Goal: Task Accomplishment & Management: Manage account settings

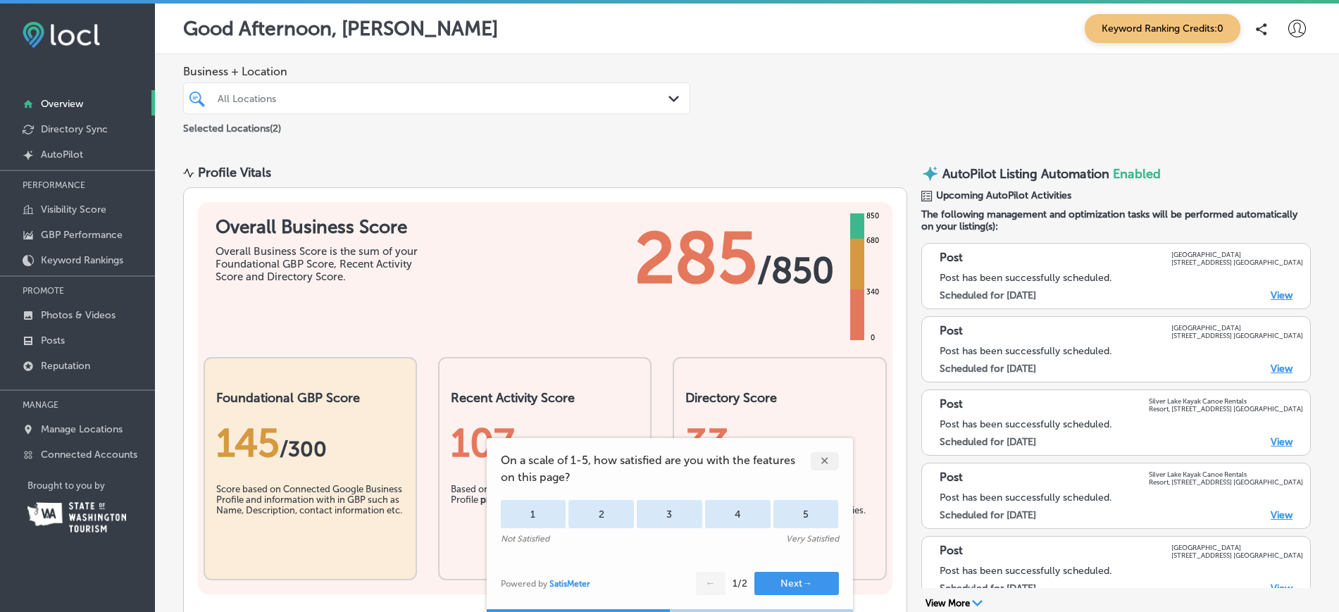
click at [827, 458] on div "✕" at bounding box center [825, 461] width 28 height 18
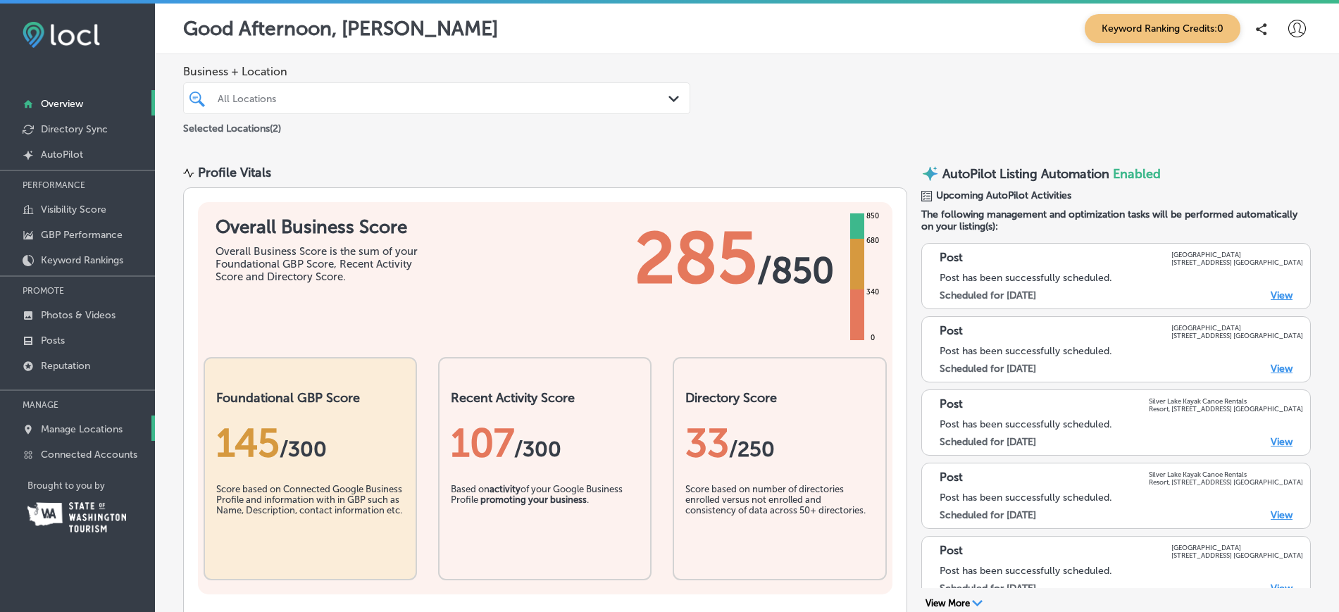
click at [82, 432] on p "Manage Locations" at bounding box center [82, 429] width 82 height 12
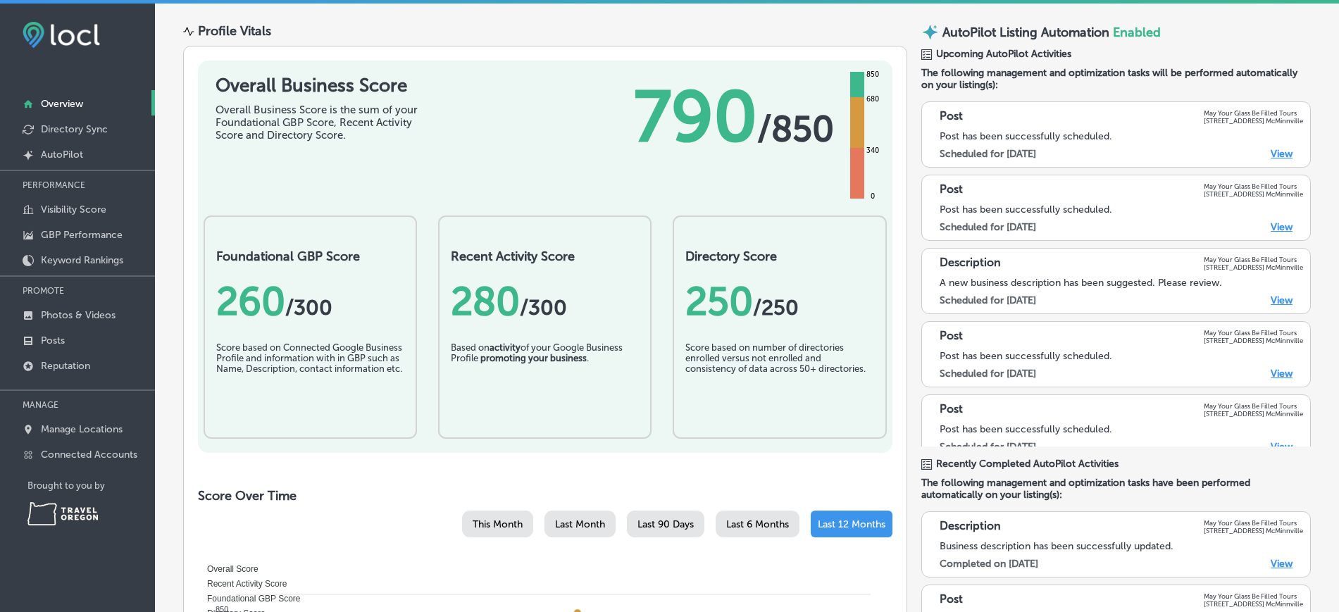
scroll to position [70, 0]
click at [106, 319] on p "Photos & Videos" at bounding box center [78, 315] width 75 height 12
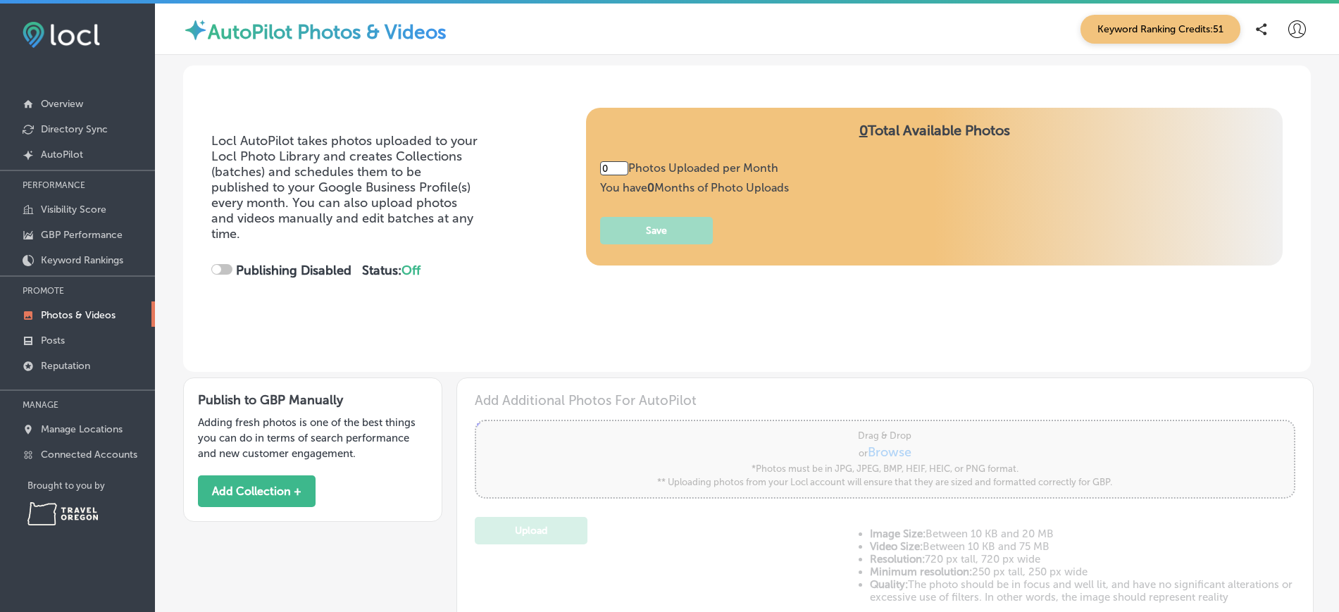
type input "5"
checkbox input "true"
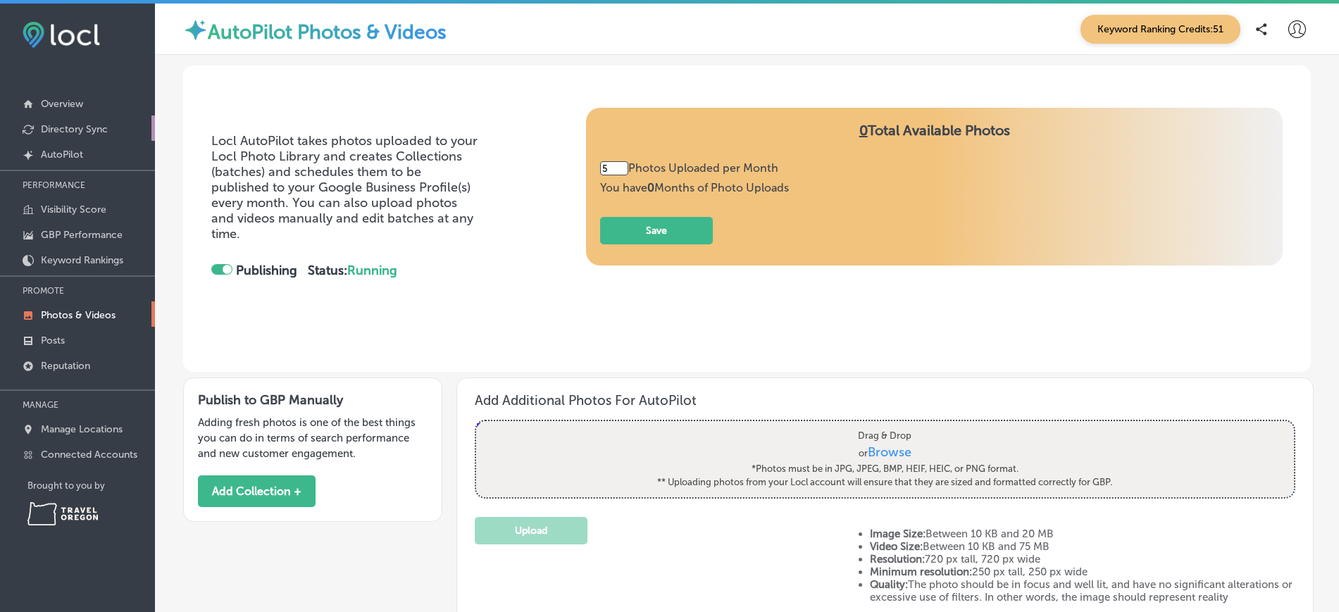
click at [77, 132] on p "Directory Sync" at bounding box center [74, 129] width 67 height 12
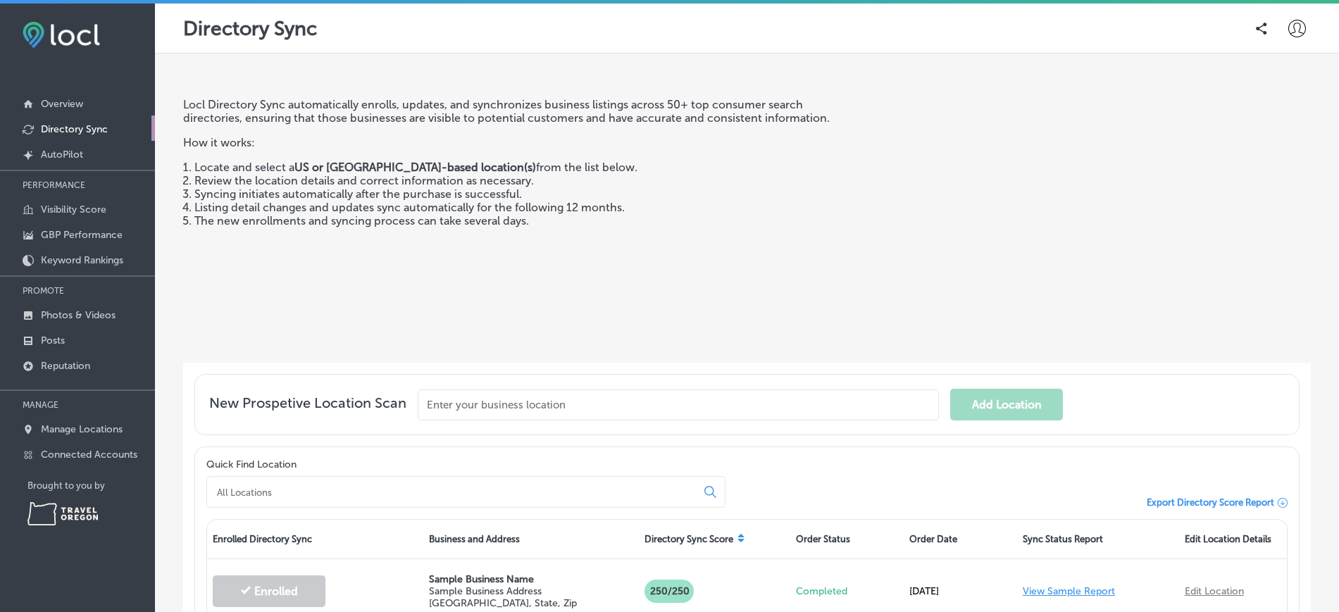
scroll to position [185, 0]
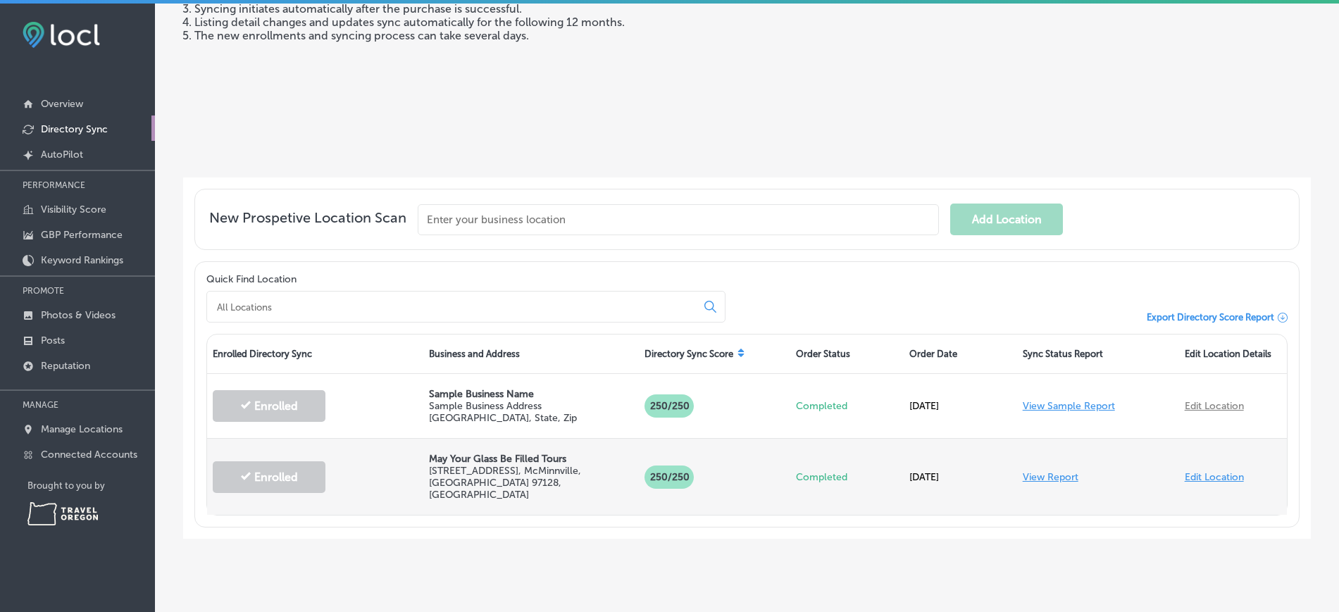
click at [1051, 471] on link "View Report" at bounding box center [1051, 477] width 56 height 12
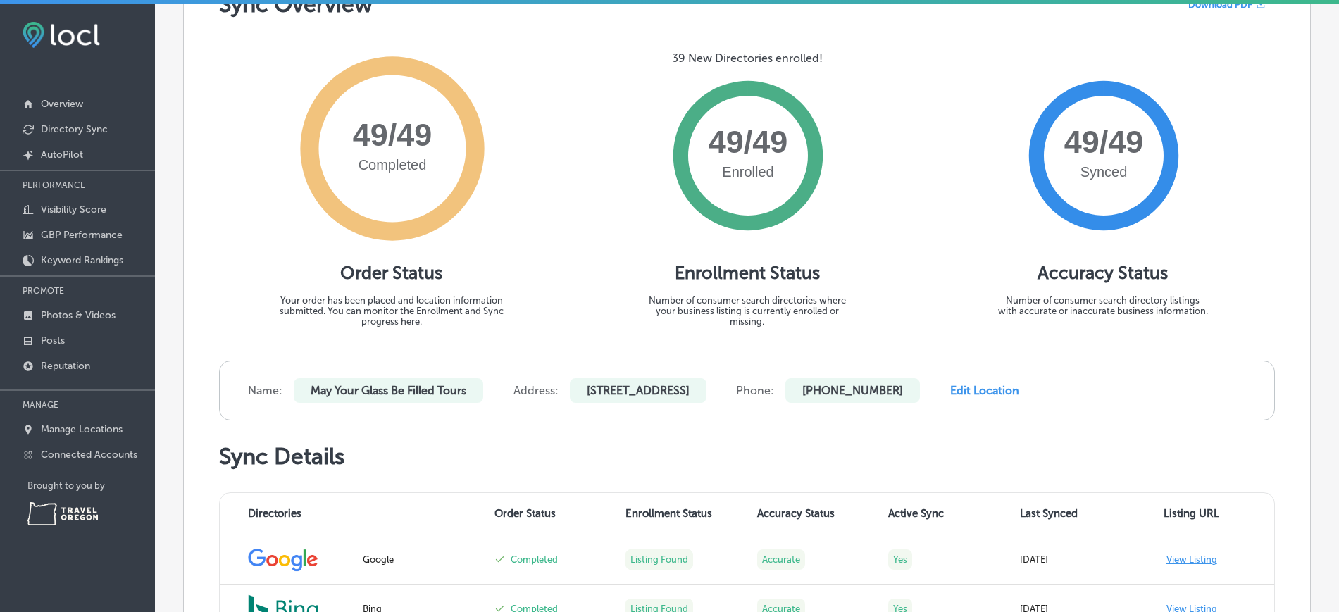
scroll to position [144, 0]
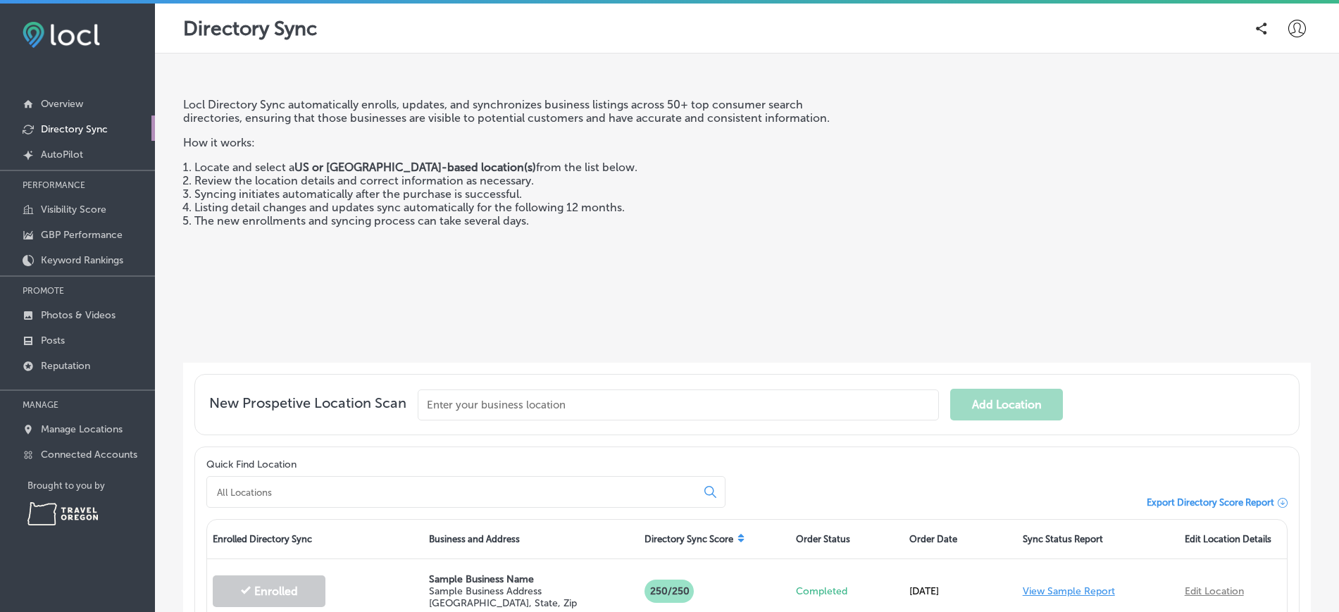
scroll to position [185, 0]
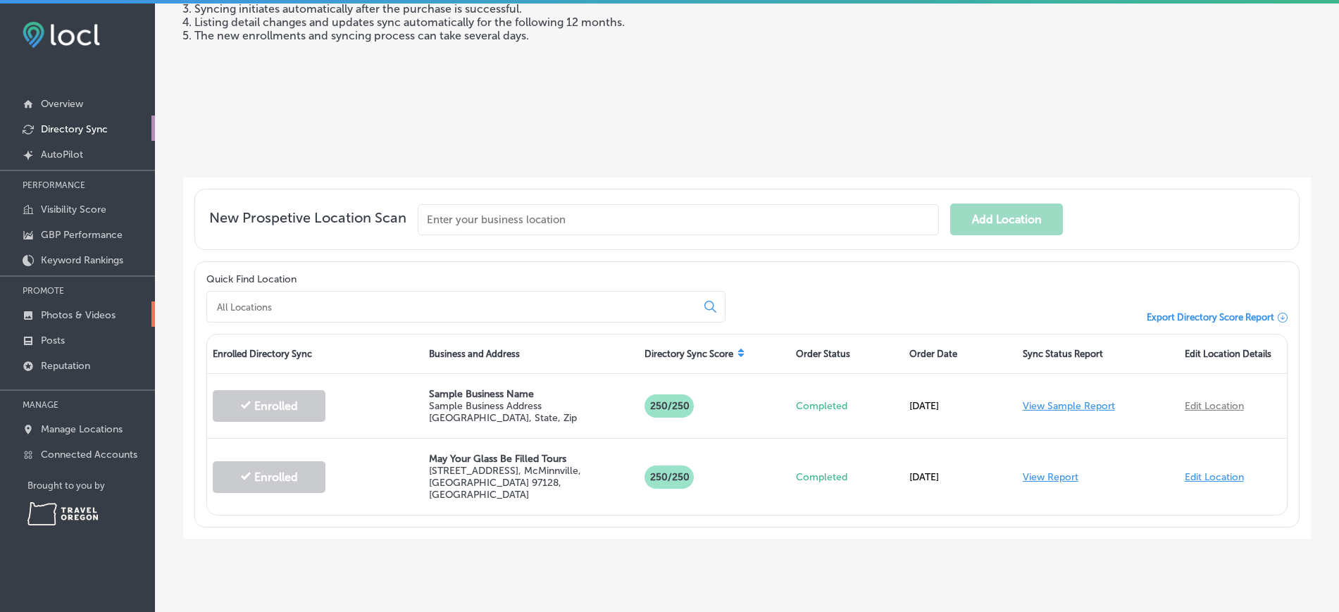
click at [103, 324] on link "Photos & Videos" at bounding box center [77, 313] width 155 height 25
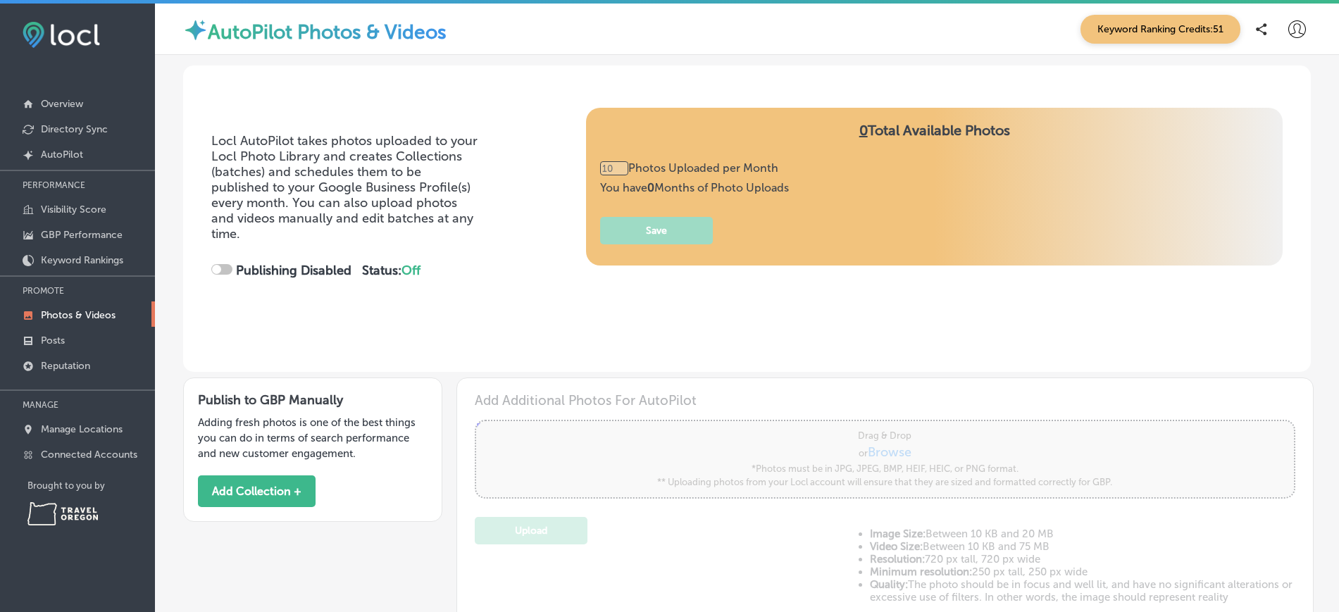
type input "0"
checkbox input "true"
type input "5"
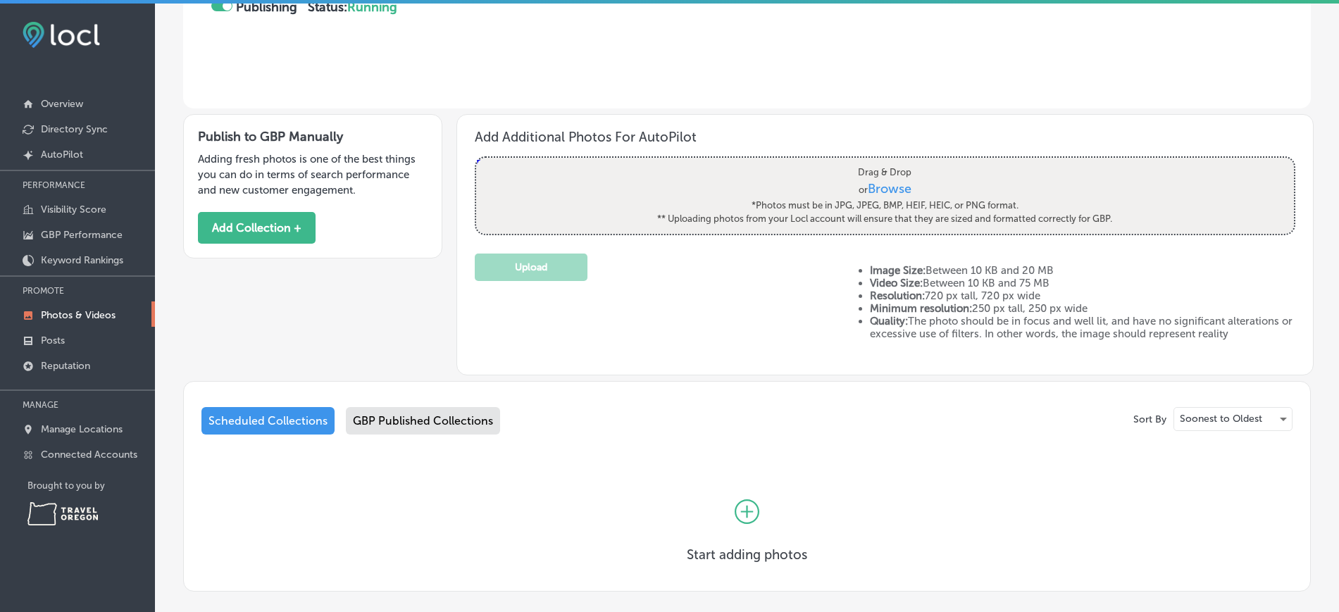
scroll to position [266, 0]
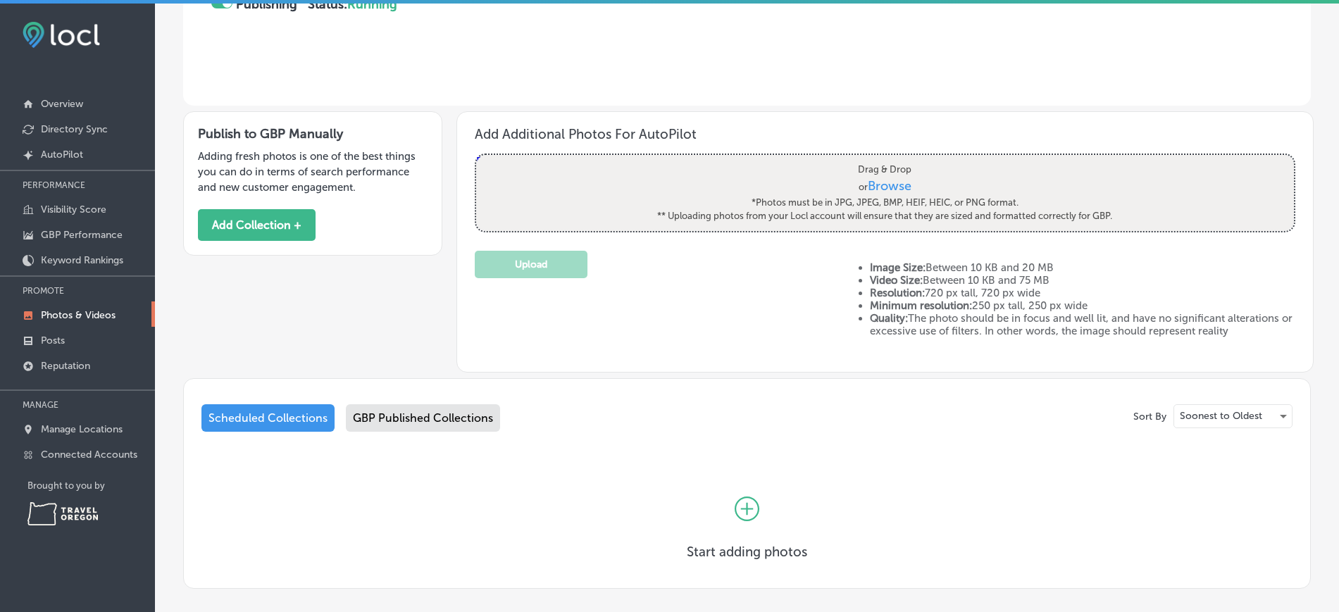
click at [385, 415] on div "GBP Published Collections" at bounding box center [423, 417] width 154 height 27
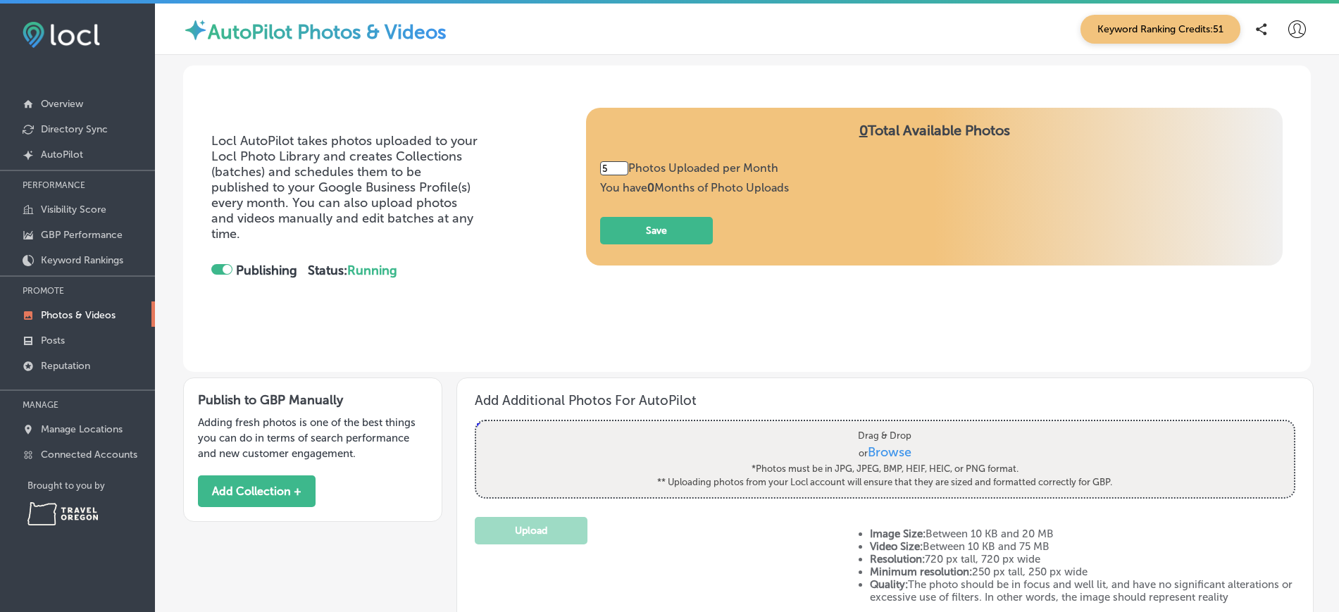
click at [615, 163] on input "5" at bounding box center [614, 168] width 28 height 14
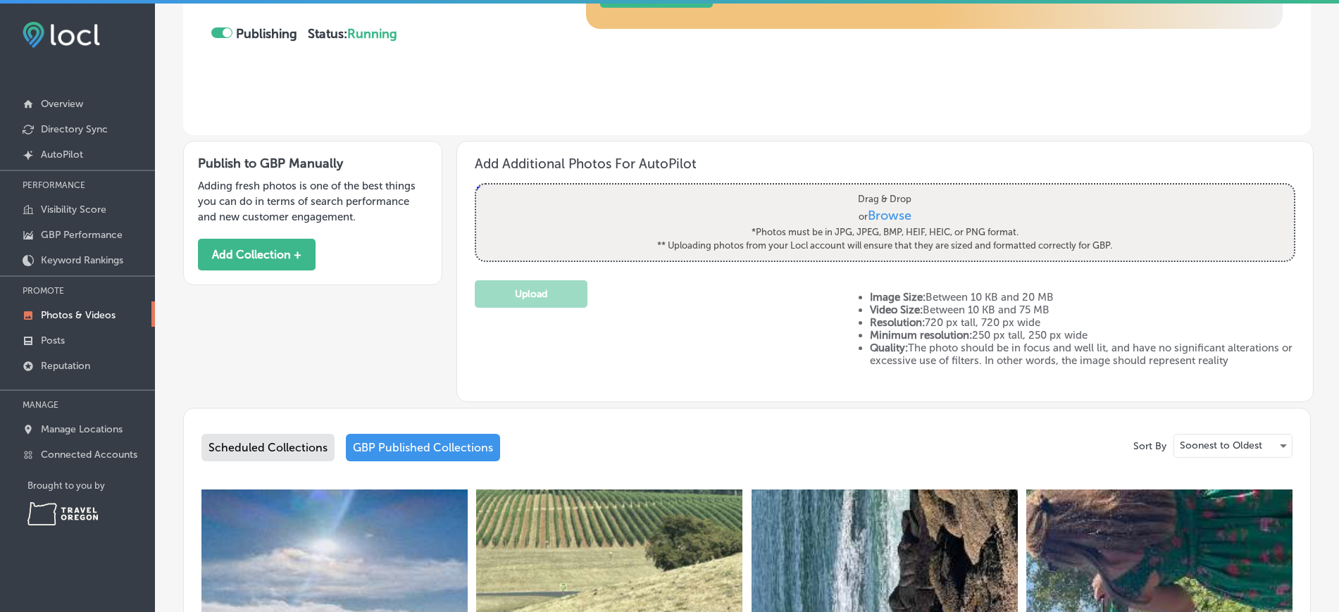
scroll to position [238, 0]
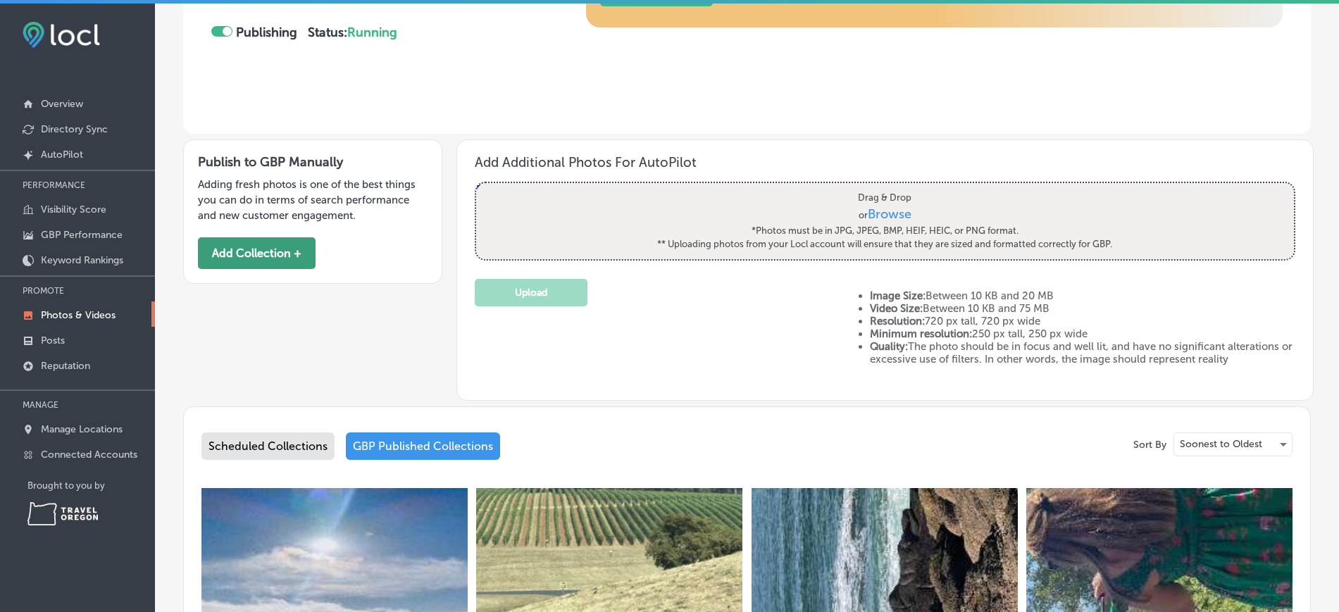
click at [271, 259] on button "Add Collection +" at bounding box center [257, 253] width 118 height 32
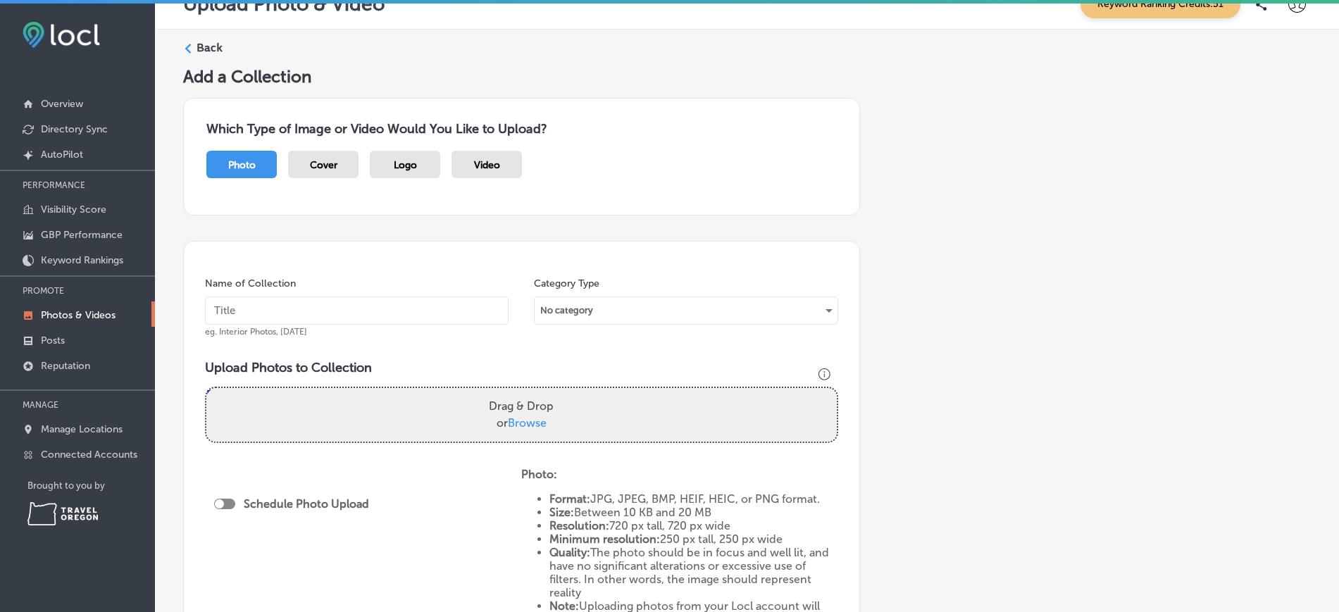
scroll to position [36, 0]
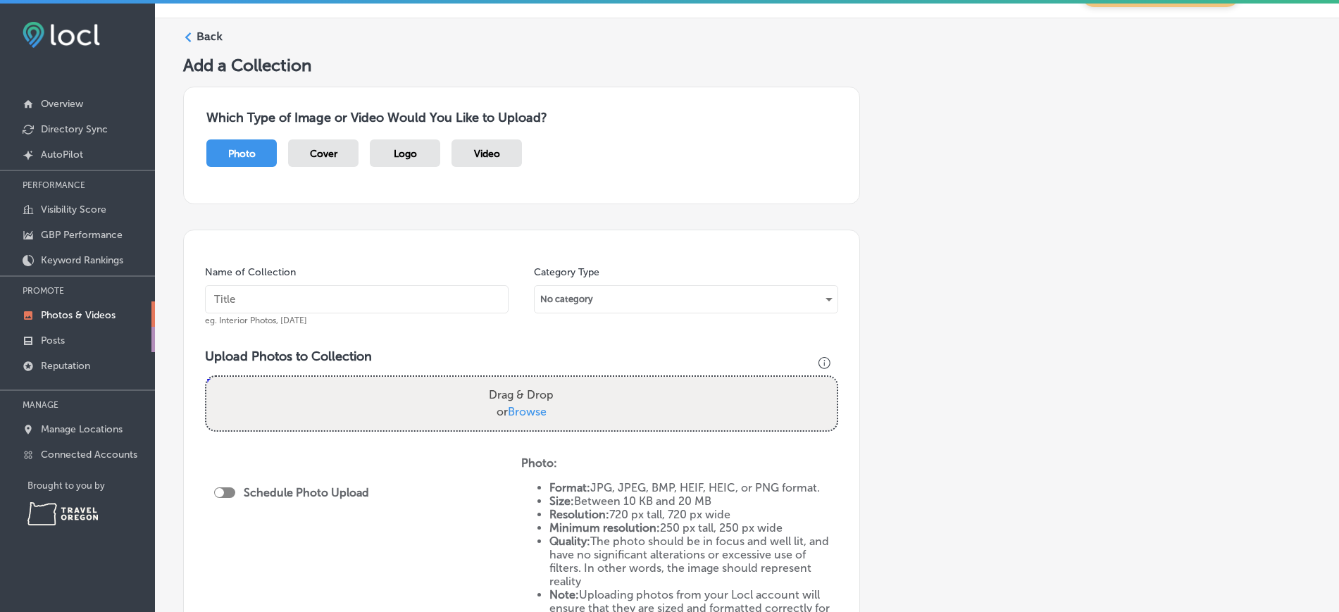
click at [73, 337] on link "Posts" at bounding box center [77, 339] width 155 height 25
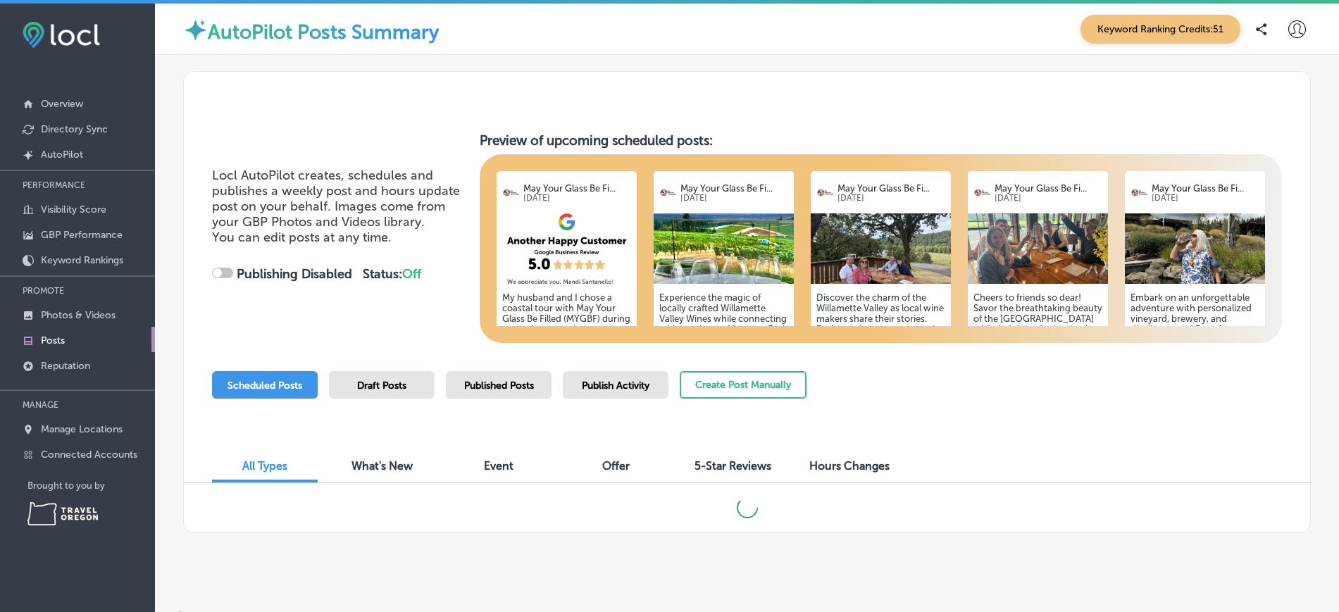
checkbox input "true"
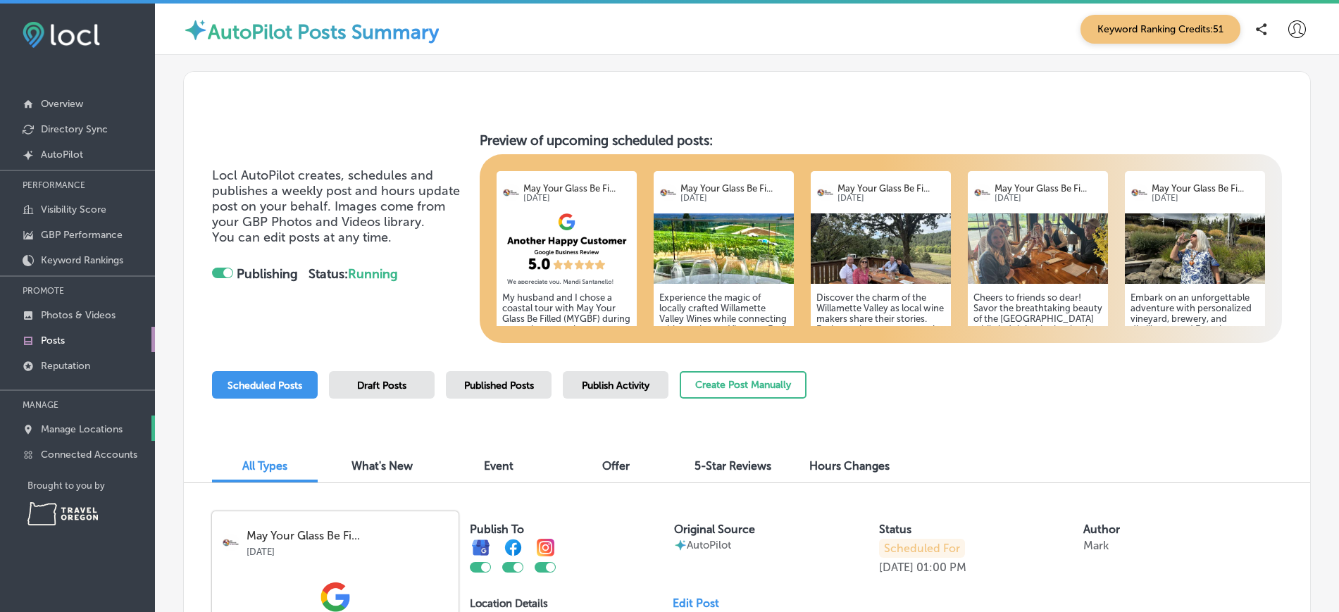
click at [89, 431] on p "Manage Locations" at bounding box center [82, 429] width 82 height 12
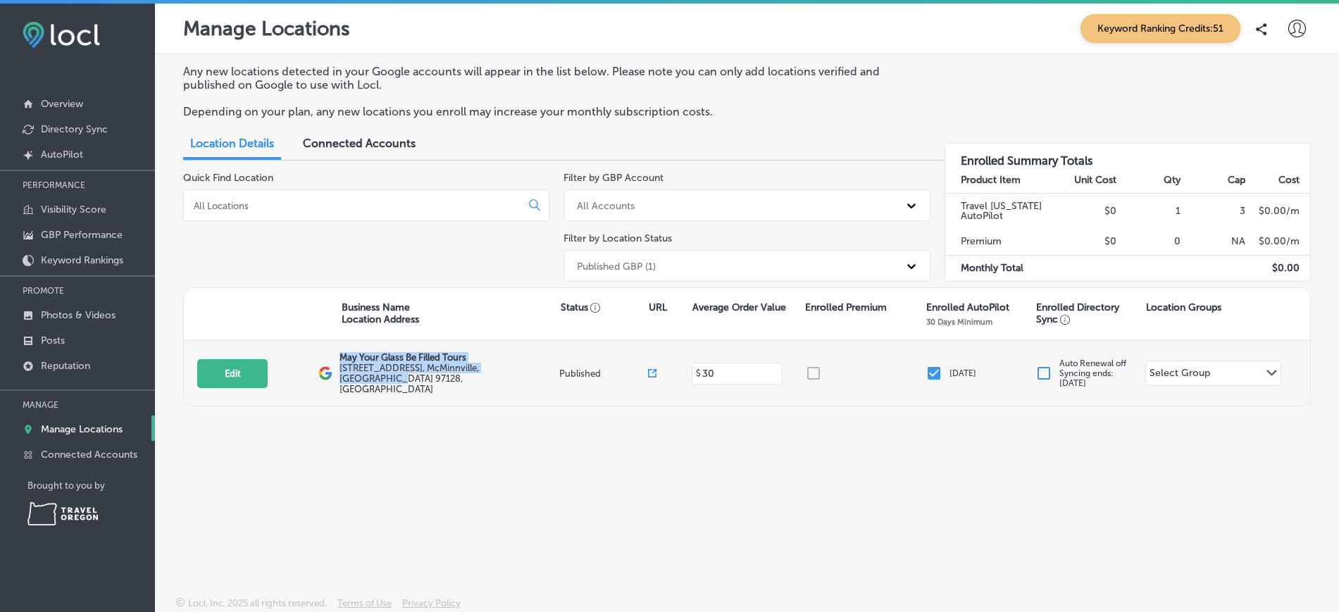
drag, startPoint x: 341, startPoint y: 361, endPoint x: 546, endPoint y: 376, distance: 206.2
click at [546, 376] on div "May Your Glass Be Filled Tours 440 NW 8th St. , McMinnville, OR 97128, US" at bounding box center [449, 373] width 220 height 42
copy div "May Your Glass Be Filled Tours 440 NW 8th St. , McMinnville, OR 97128, US"
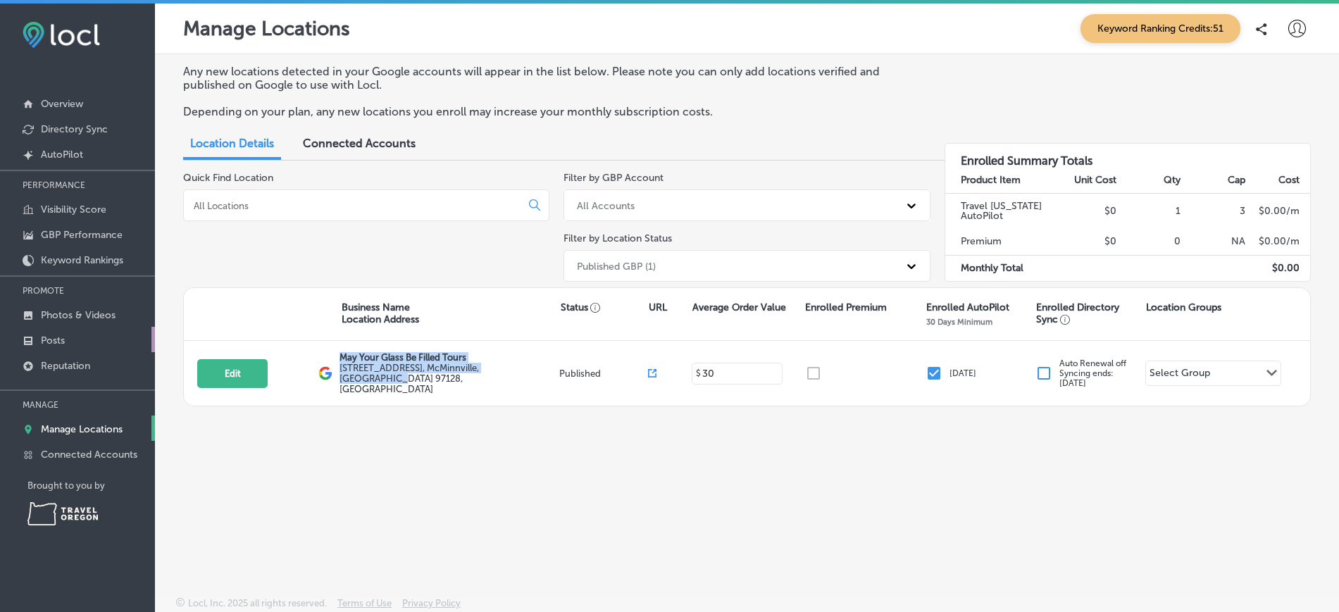
click at [71, 335] on link "Posts" at bounding box center [77, 339] width 155 height 25
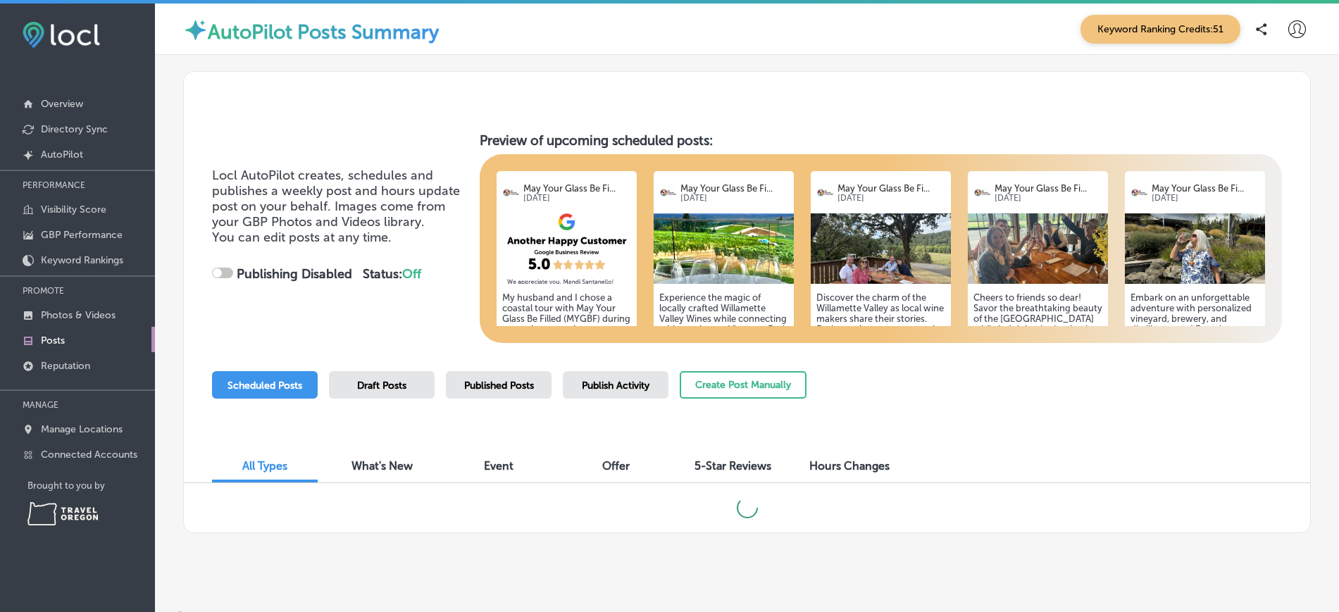
checkbox input "true"
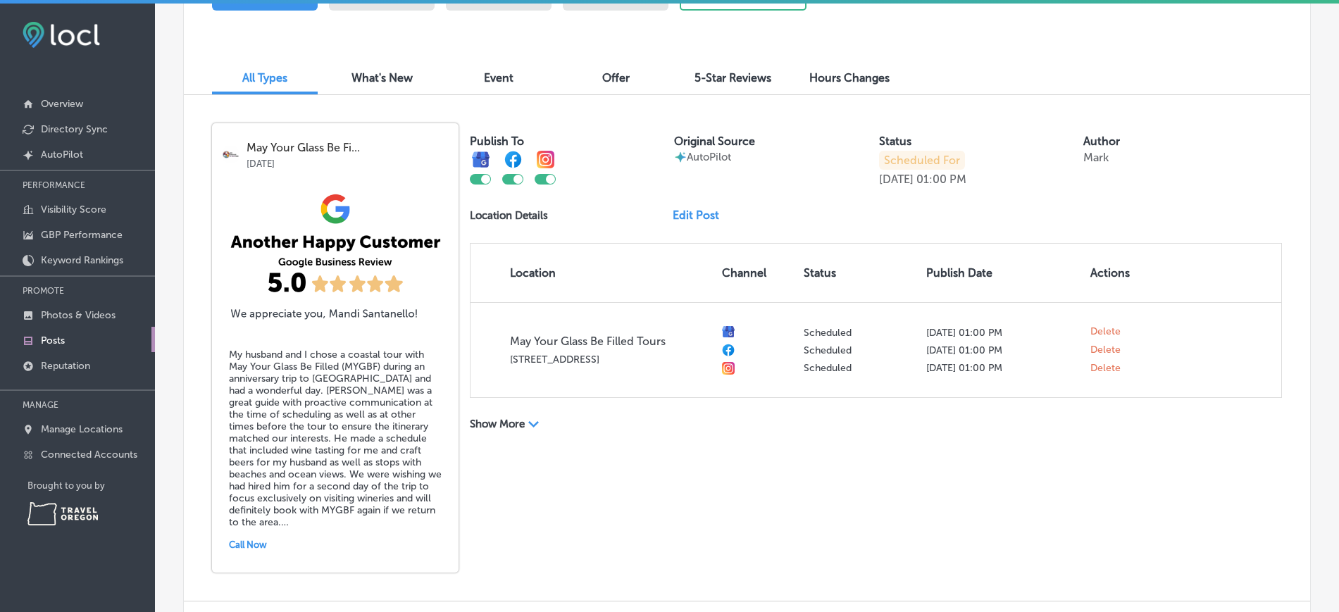
scroll to position [421, 0]
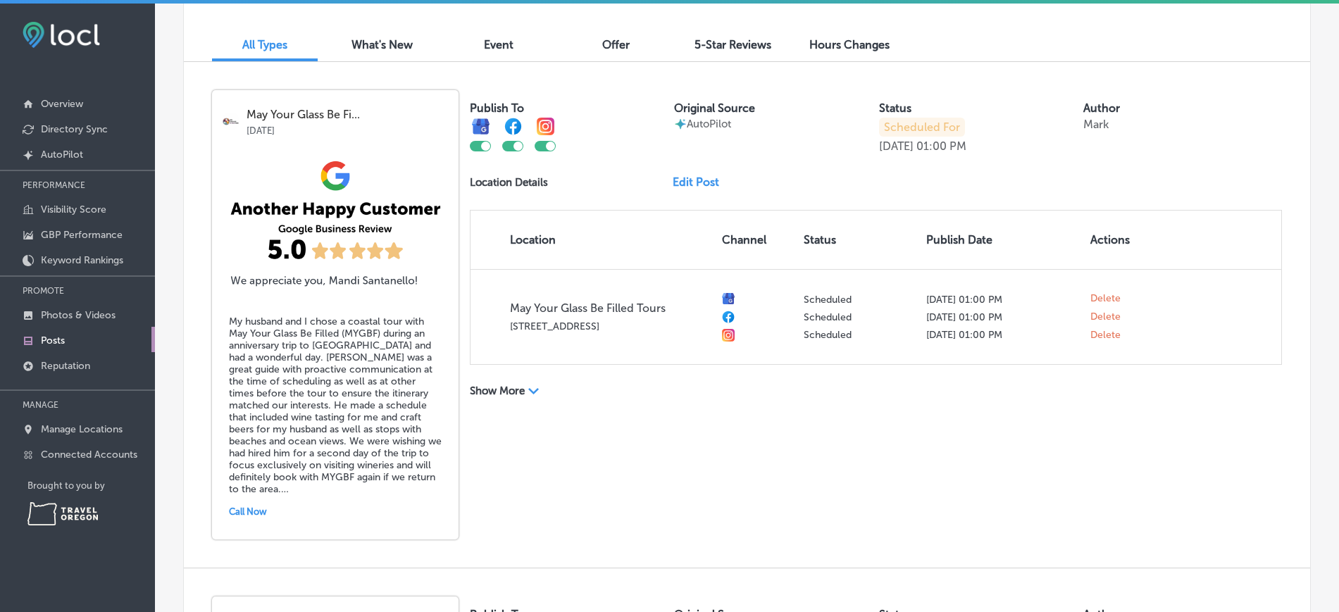
click at [708, 183] on link "Edit Post" at bounding box center [702, 181] width 58 height 13
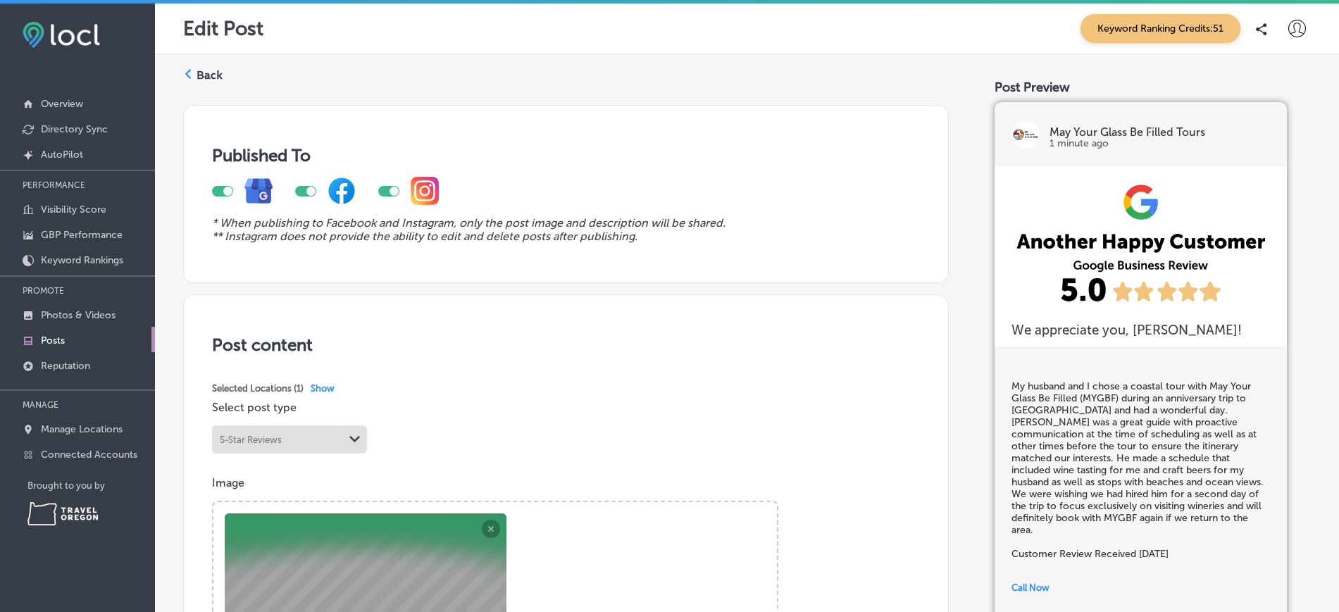
scroll to position [1, 0]
click at [217, 81] on label "Back" at bounding box center [209, 74] width 26 height 15
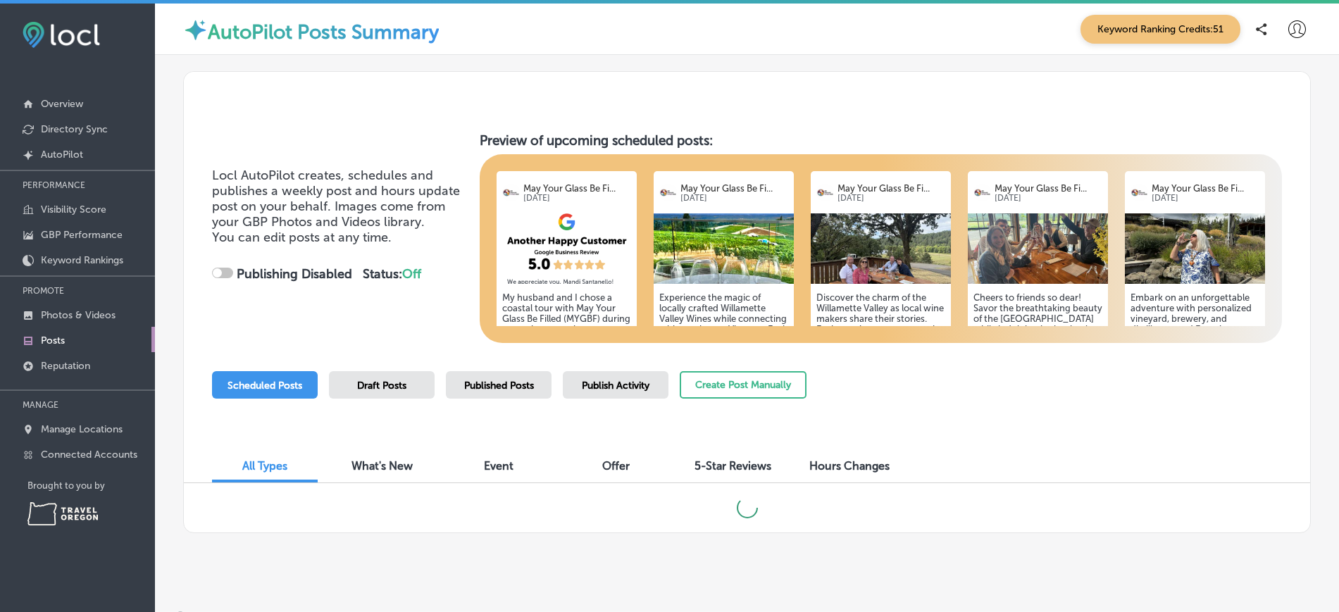
checkbox input "true"
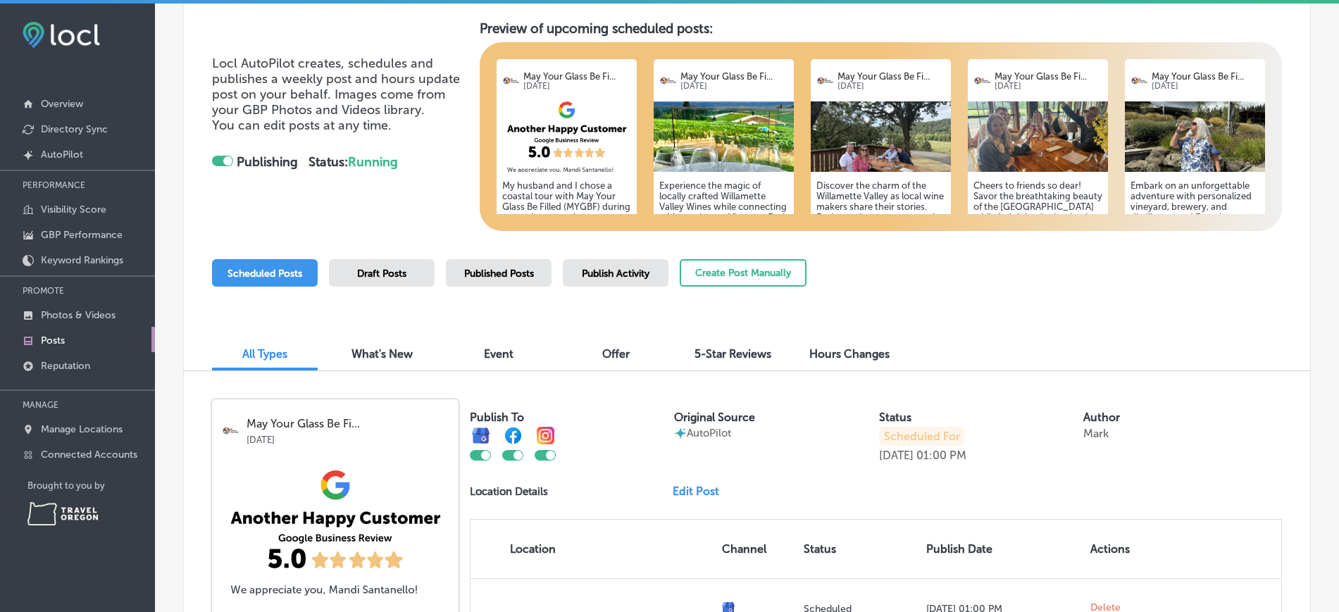
scroll to position [113, 0]
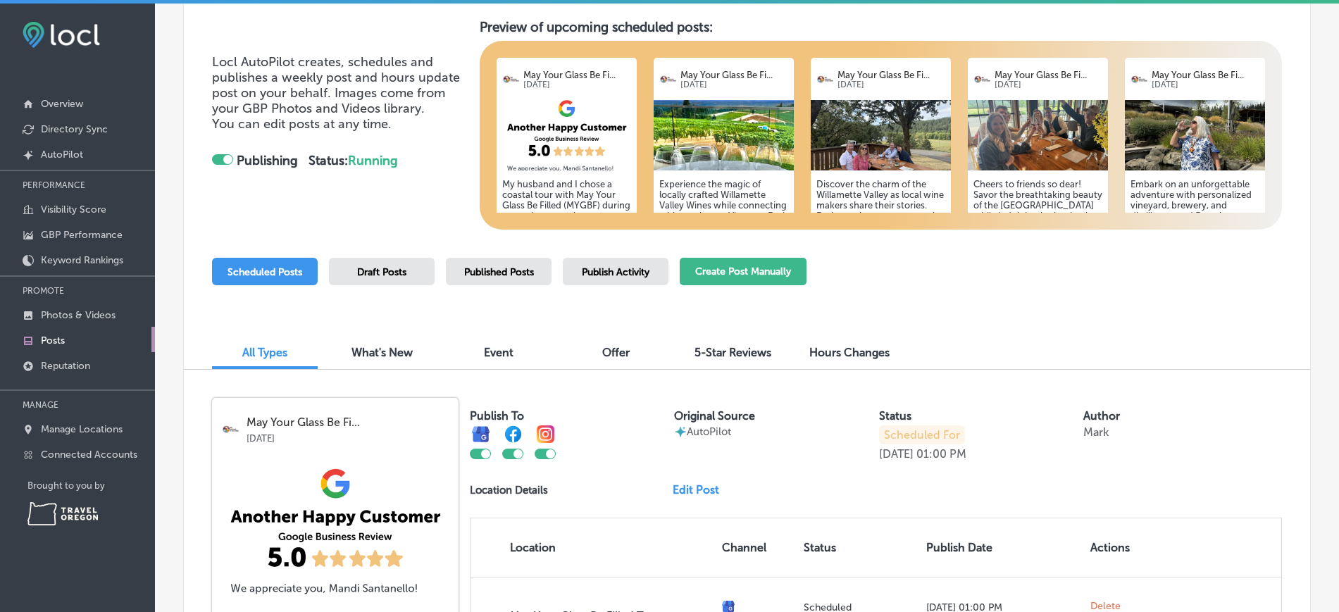
click at [738, 274] on button "Create Post Manually" at bounding box center [743, 271] width 127 height 27
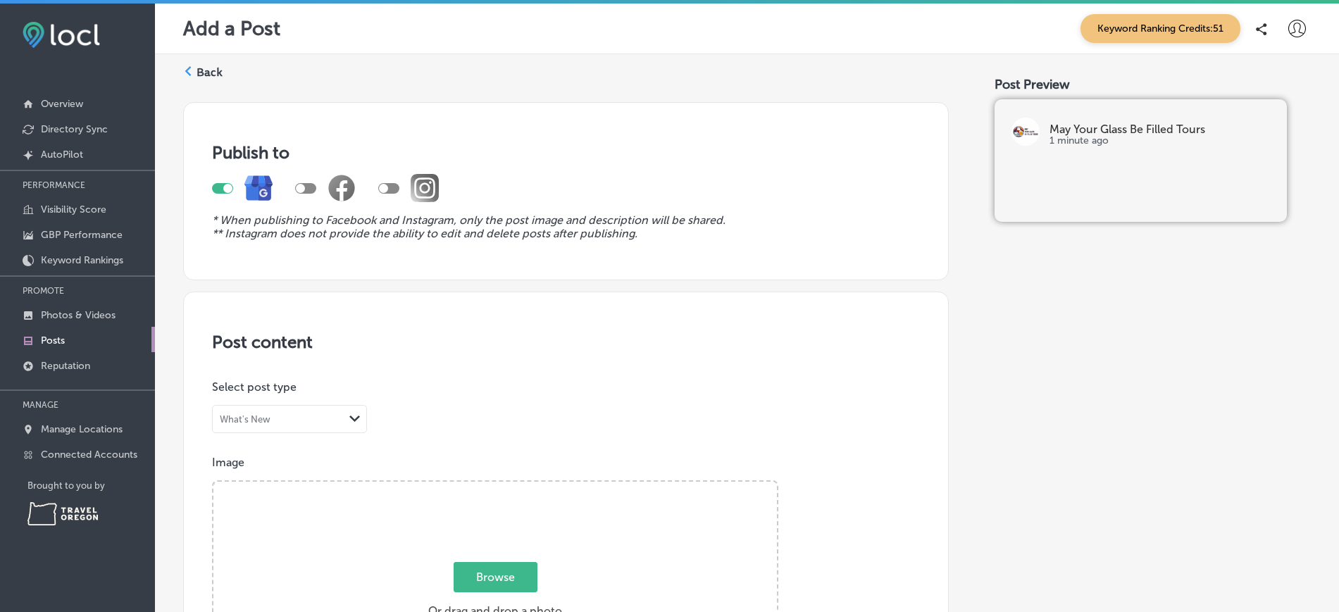
scroll to position [238, 0]
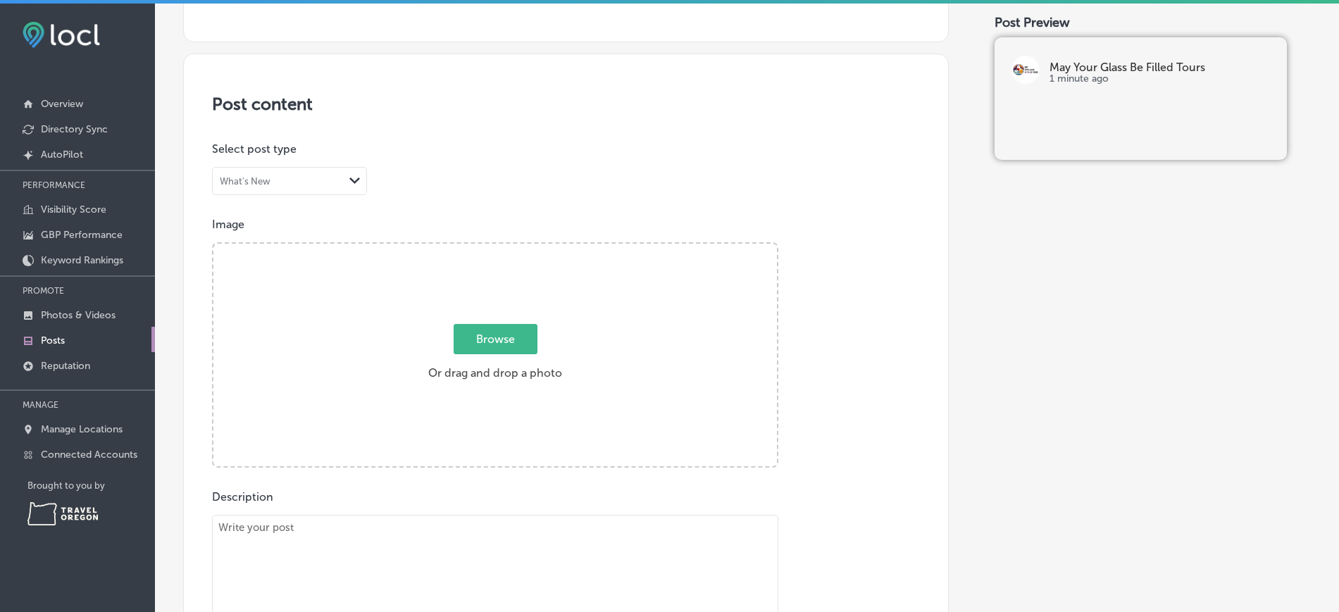
click at [297, 186] on div "What's New" at bounding box center [278, 181] width 131 height 13
click at [292, 237] on div "Event" at bounding box center [290, 235] width 154 height 25
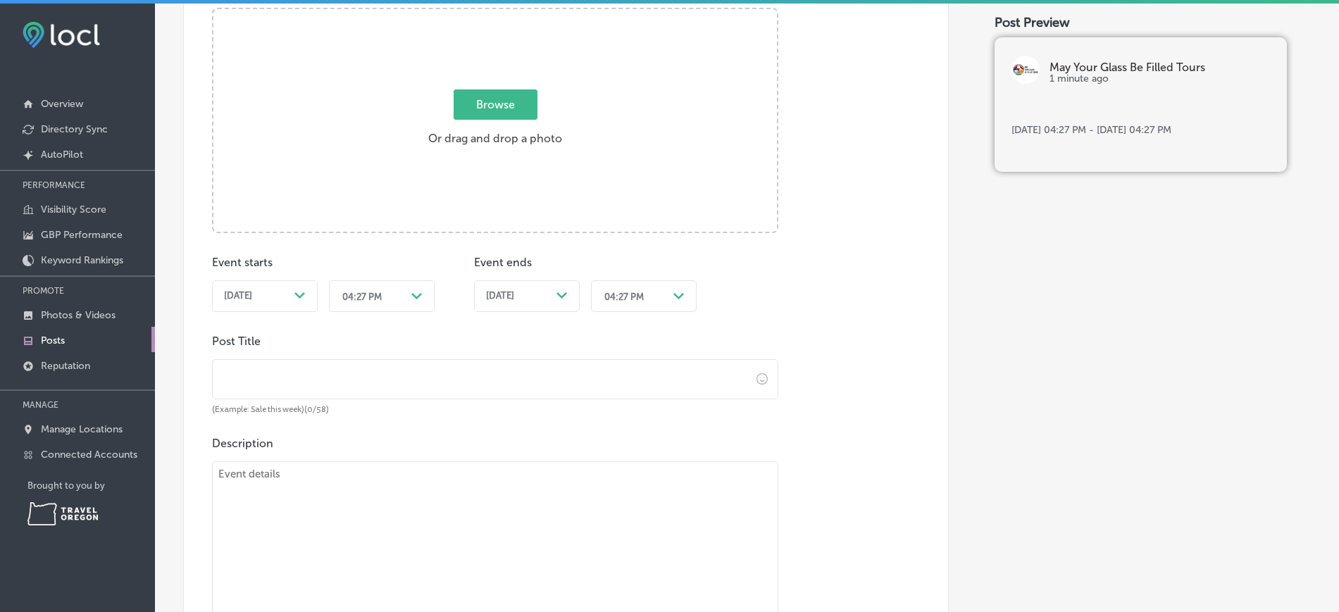
scroll to position [111, 0]
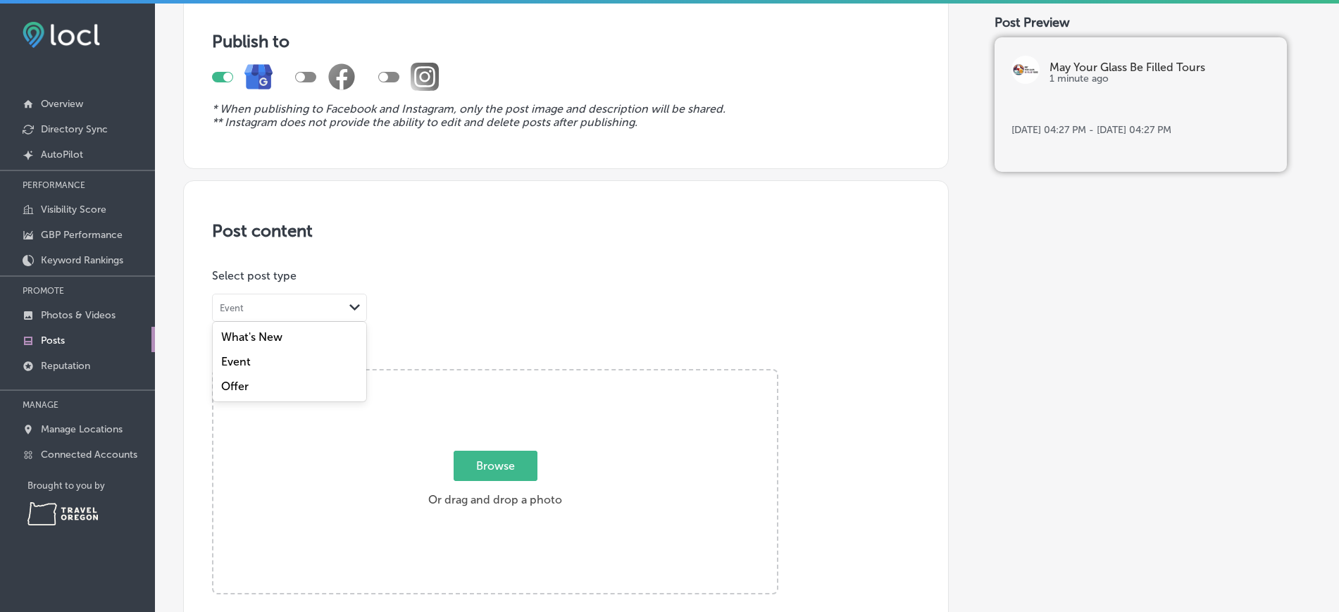
click at [261, 299] on div "Event Path Created with Sketch." at bounding box center [290, 307] width 154 height 27
click at [256, 387] on div "Offer" at bounding box center [290, 386] width 154 height 25
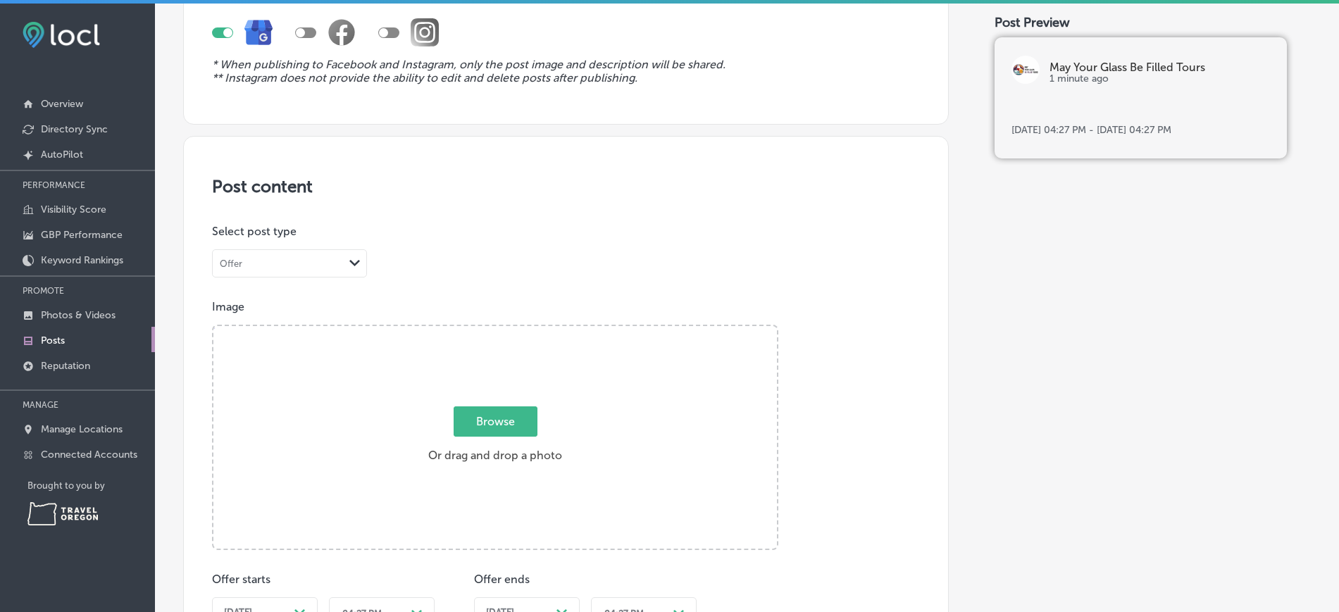
scroll to position [155, 0]
click at [309, 256] on div "Offer Path Created with Sketch." at bounding box center [290, 264] width 154 height 27
click at [285, 316] on div "Event" at bounding box center [290, 318] width 154 height 25
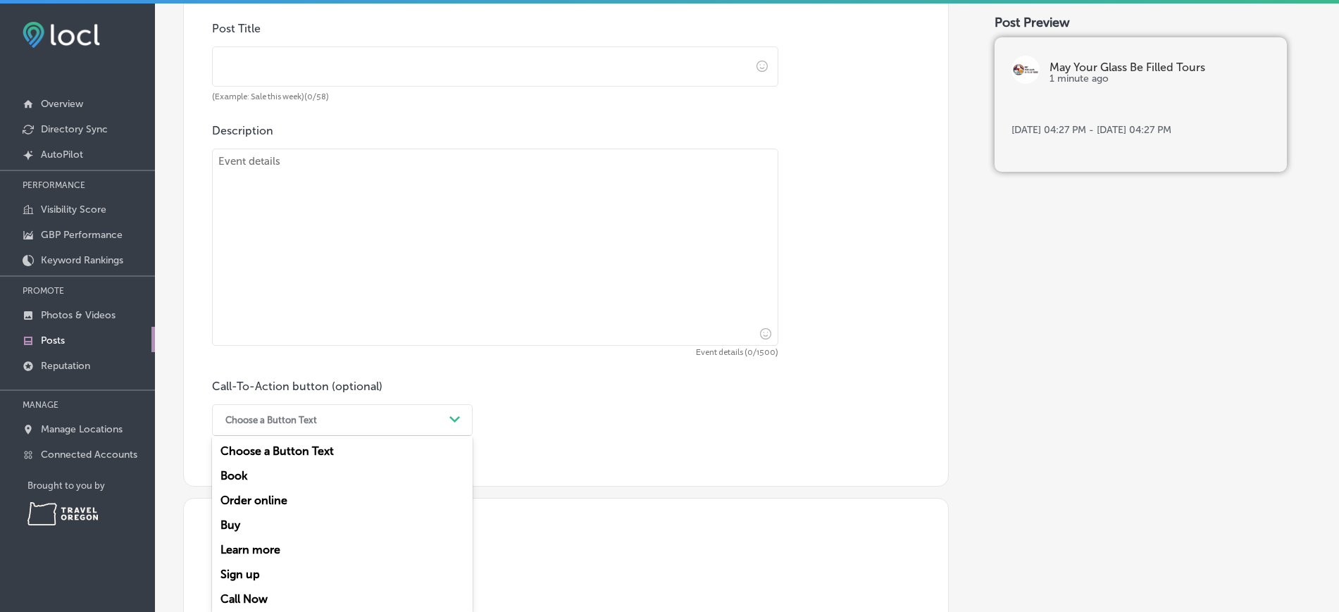
scroll to position [793, 0]
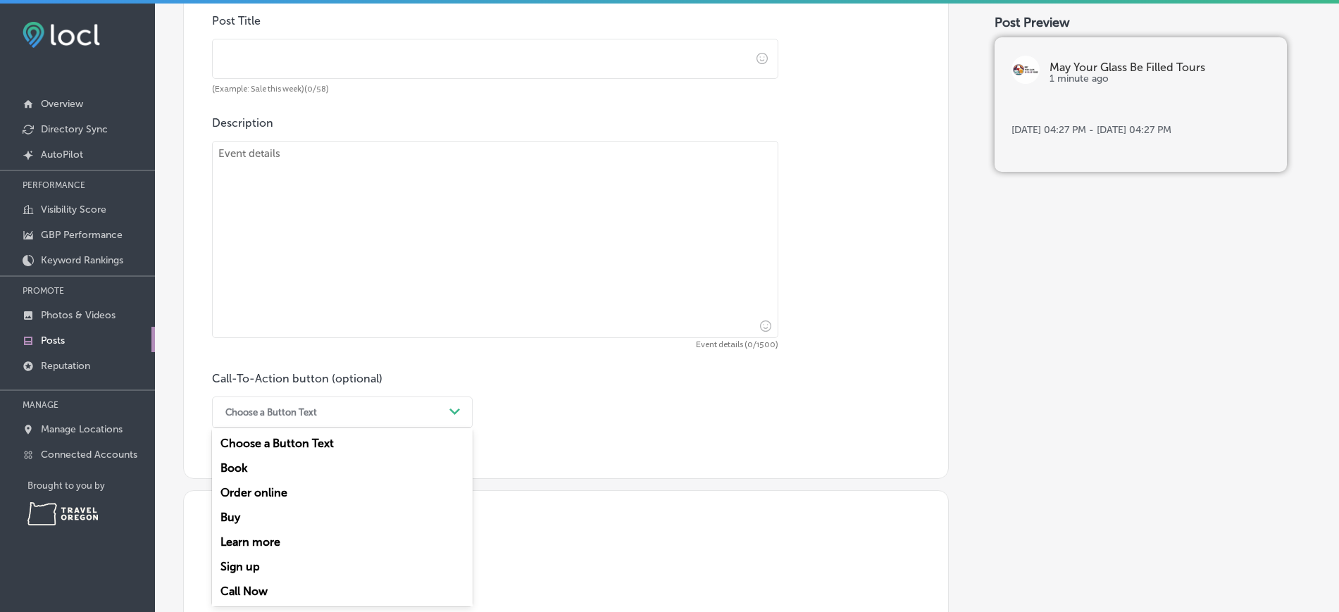
click at [330, 418] on div "Choose a Button Text" at bounding box center [330, 412] width 225 height 22
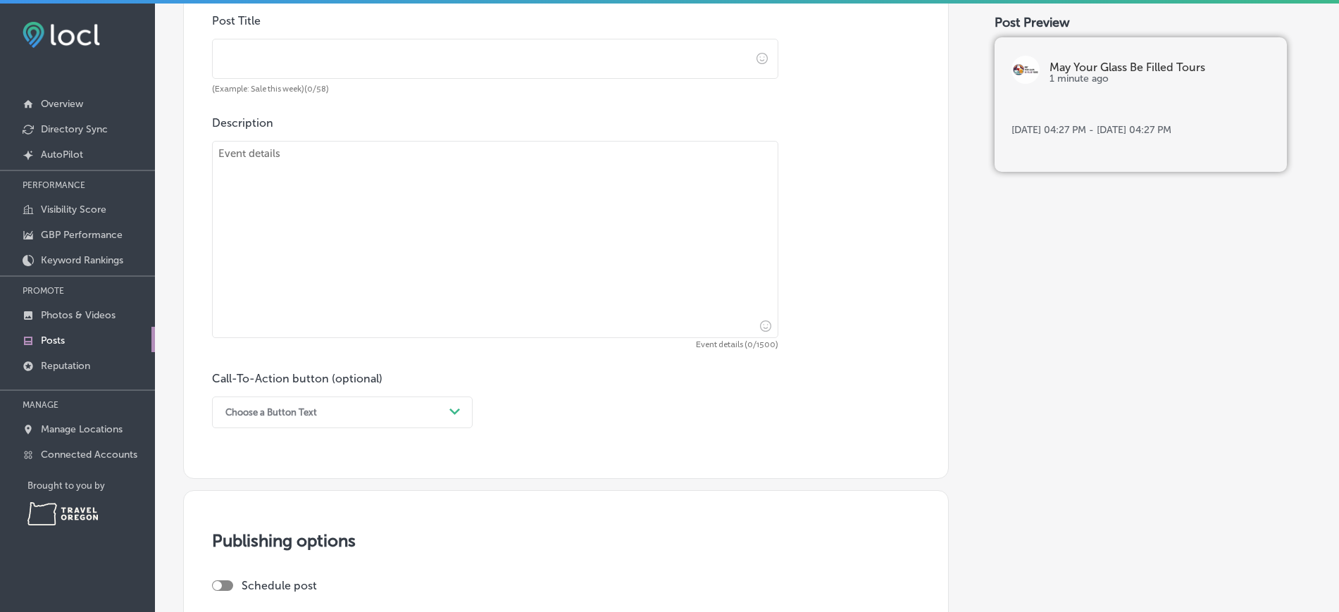
click at [577, 420] on div "Call-To-Action button (optional) Choose a Button Text Path Created with Sketch." at bounding box center [566, 400] width 708 height 56
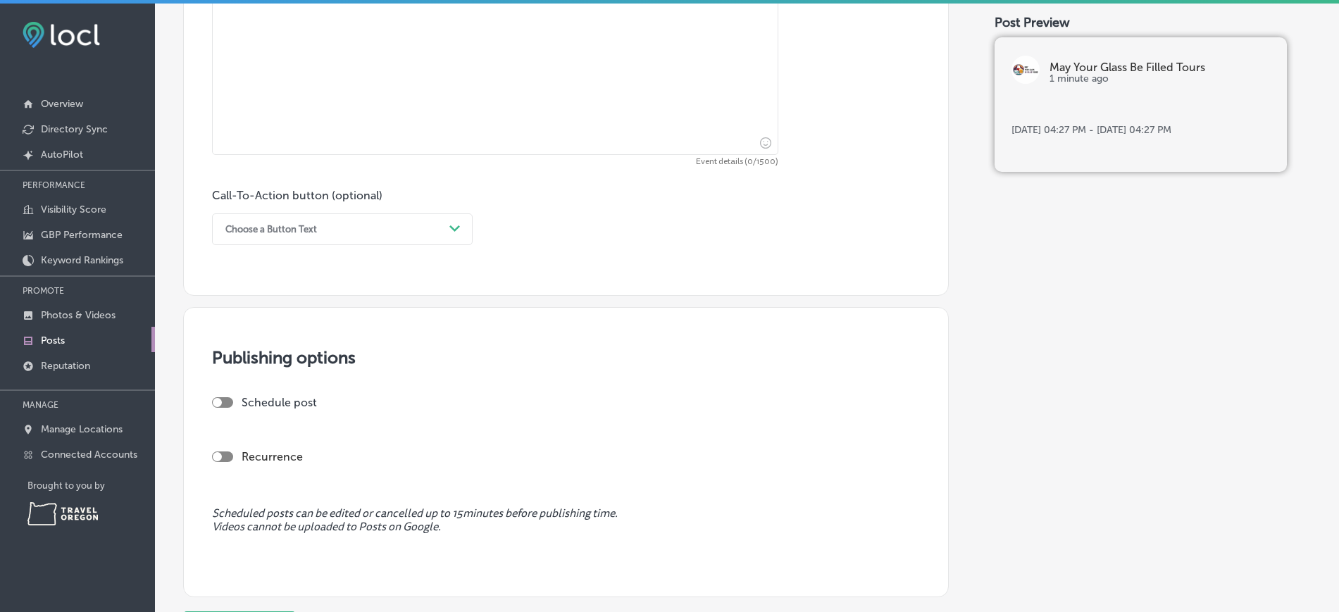
scroll to position [1075, 0]
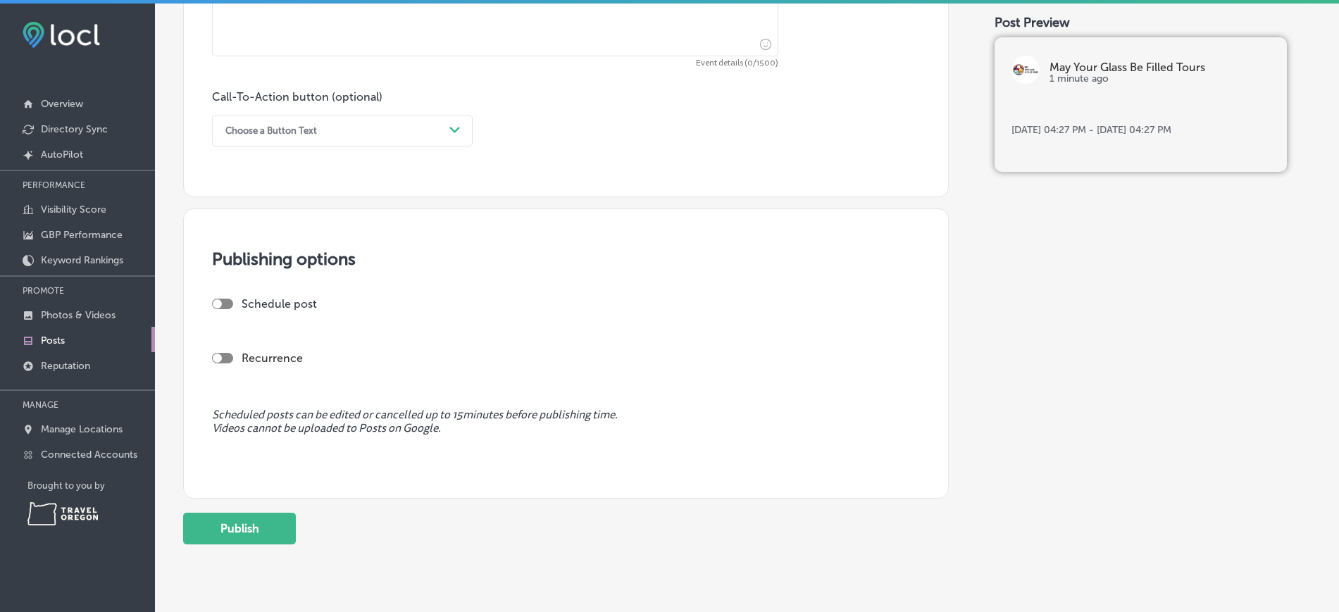
click at [228, 303] on div at bounding box center [222, 304] width 21 height 11
checkbox input "true"
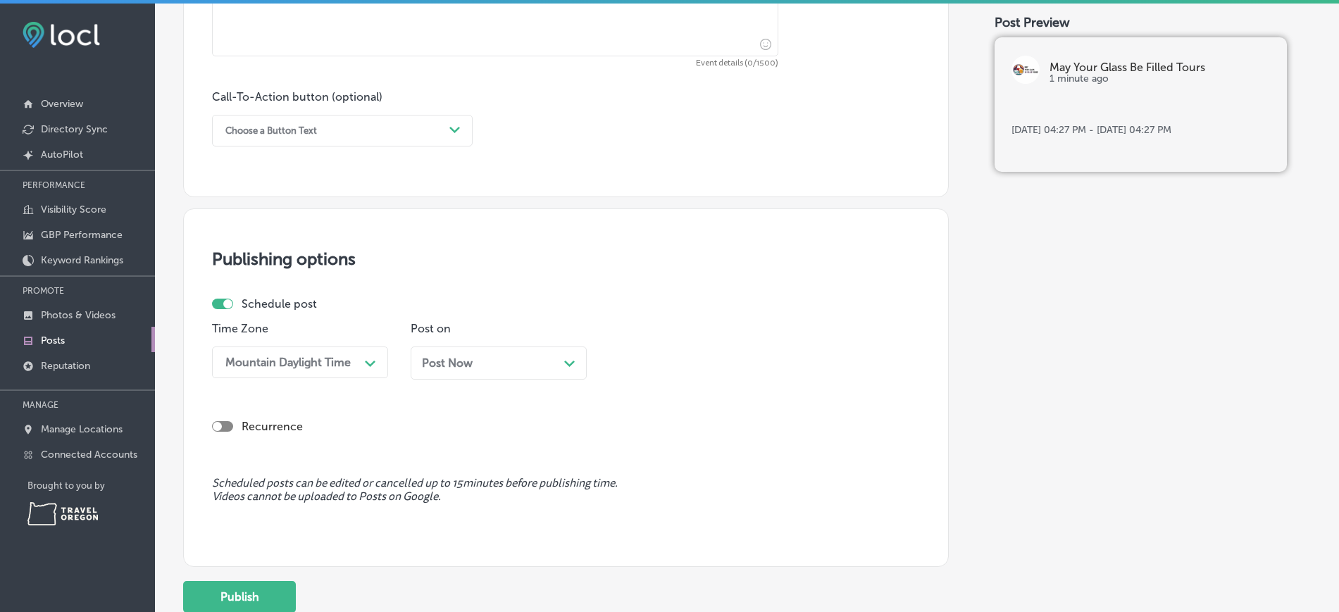
click at [565, 368] on div "Post Now Path Created with Sketch." at bounding box center [499, 362] width 154 height 13
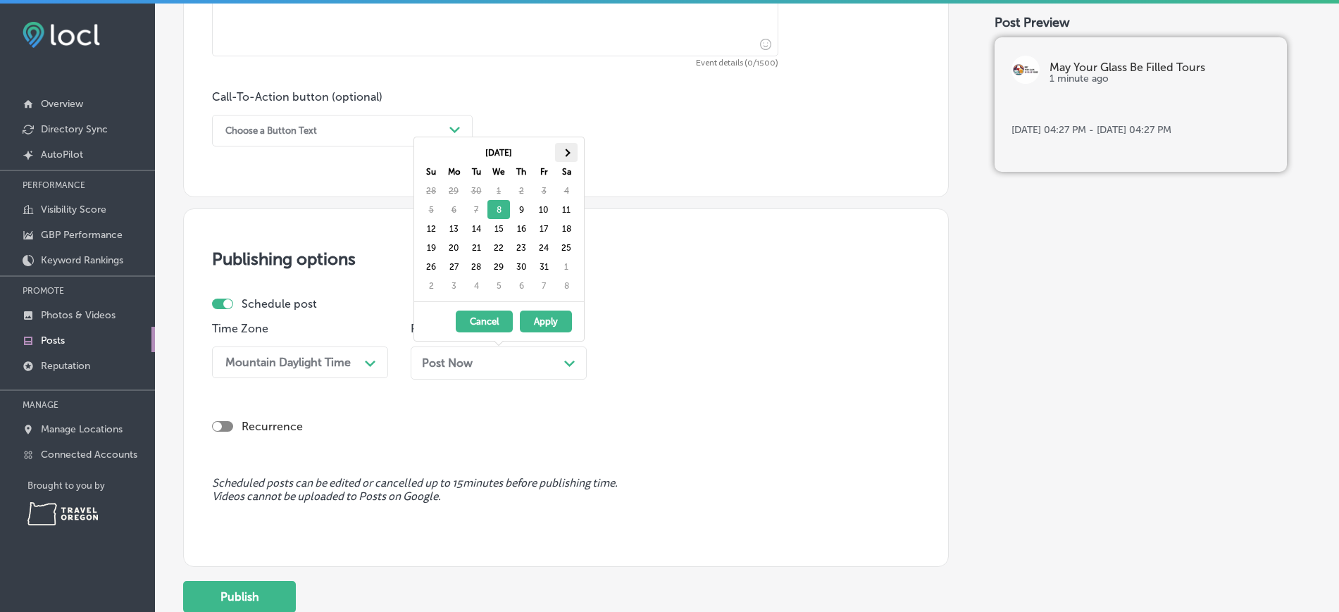
click at [567, 156] on th at bounding box center [566, 152] width 23 height 19
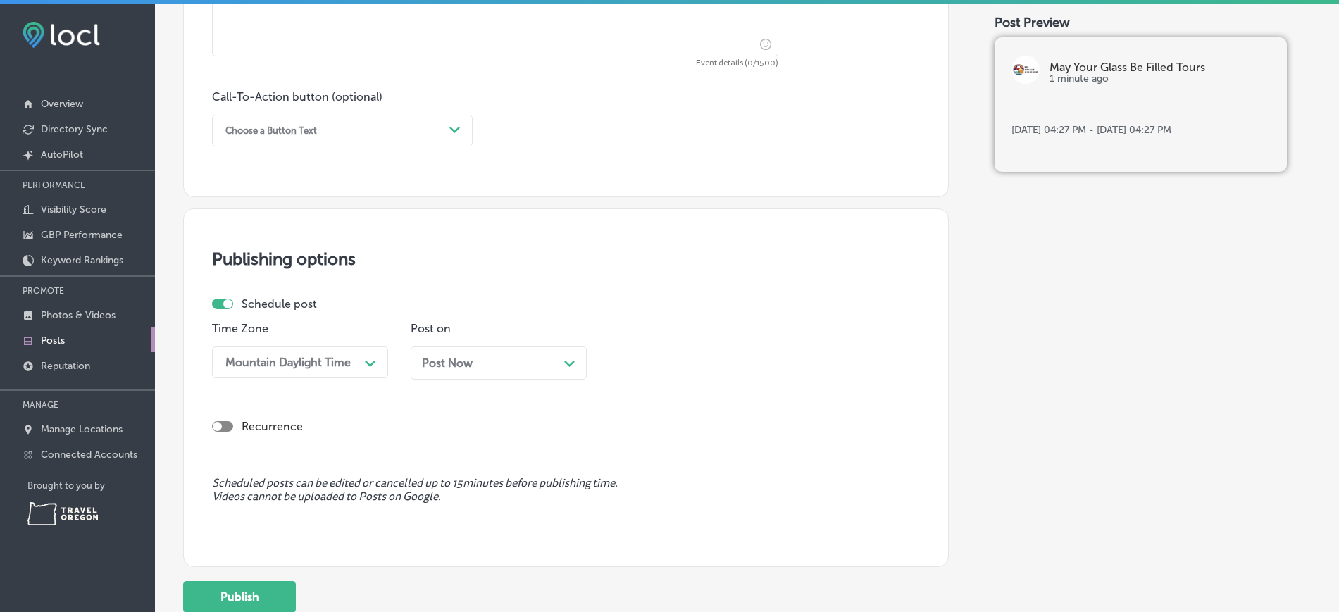
click at [625, 291] on div "Publishing options Schedule post Time Zone Mountain Daylight Time Path Created …" at bounding box center [565, 387] width 765 height 358
click at [228, 427] on div at bounding box center [222, 426] width 21 height 11
checkbox input "true"
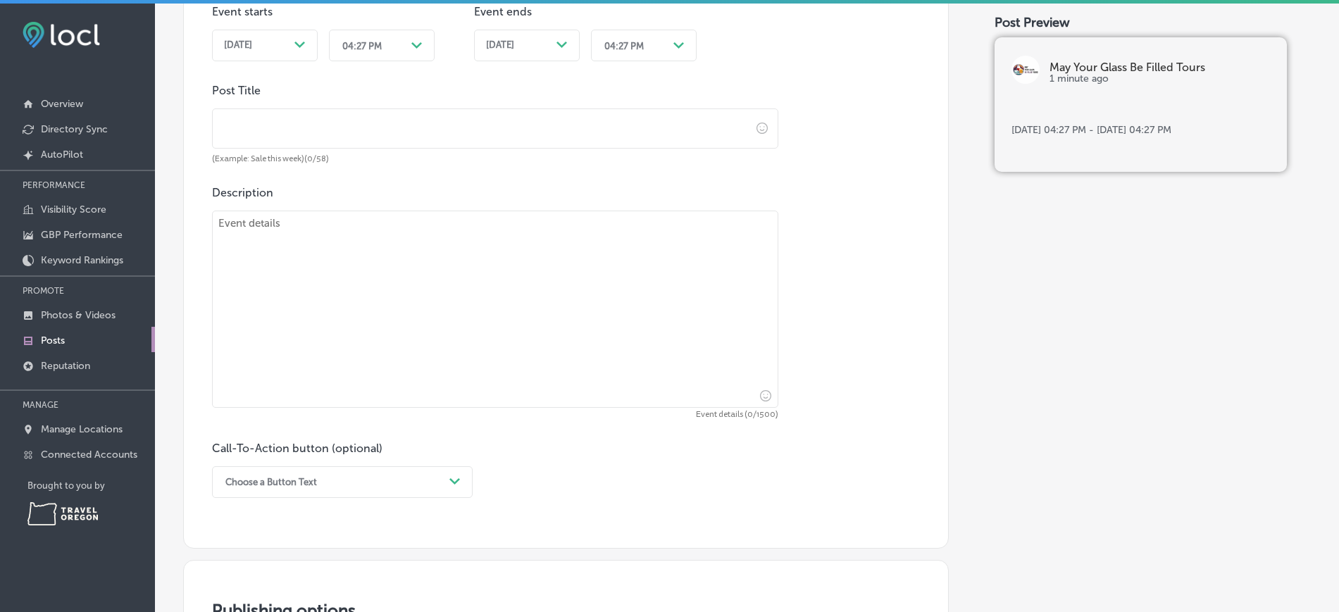
scroll to position [711, 0]
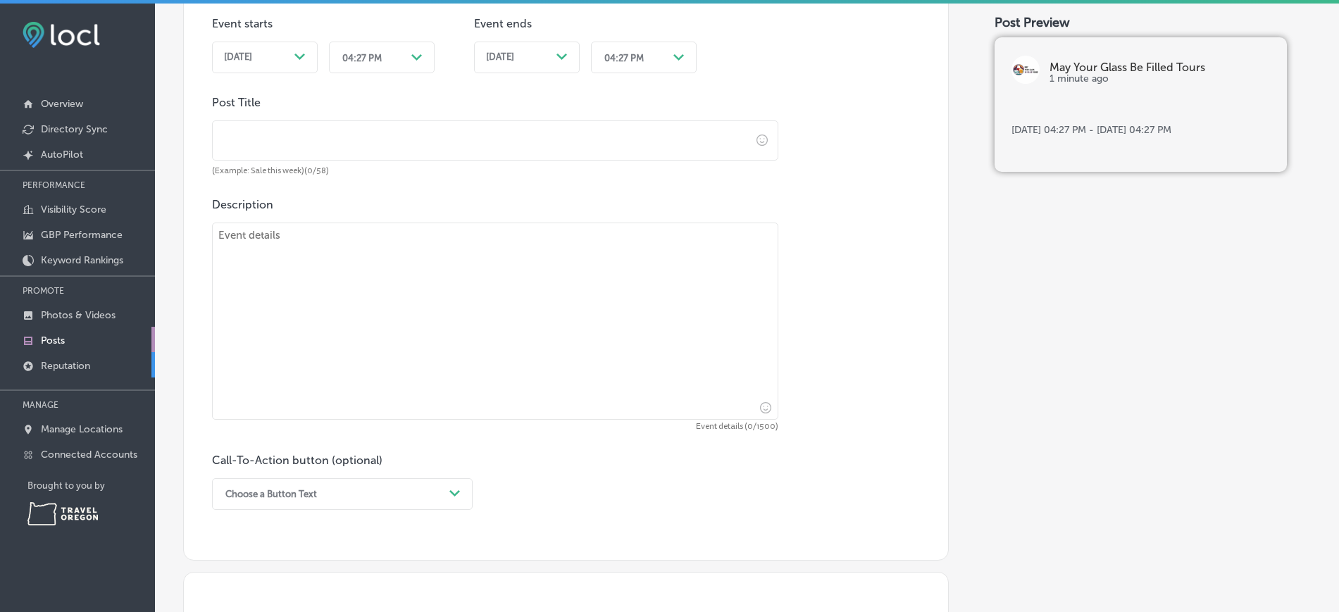
click at [49, 373] on link "Reputation" at bounding box center [77, 364] width 155 height 25
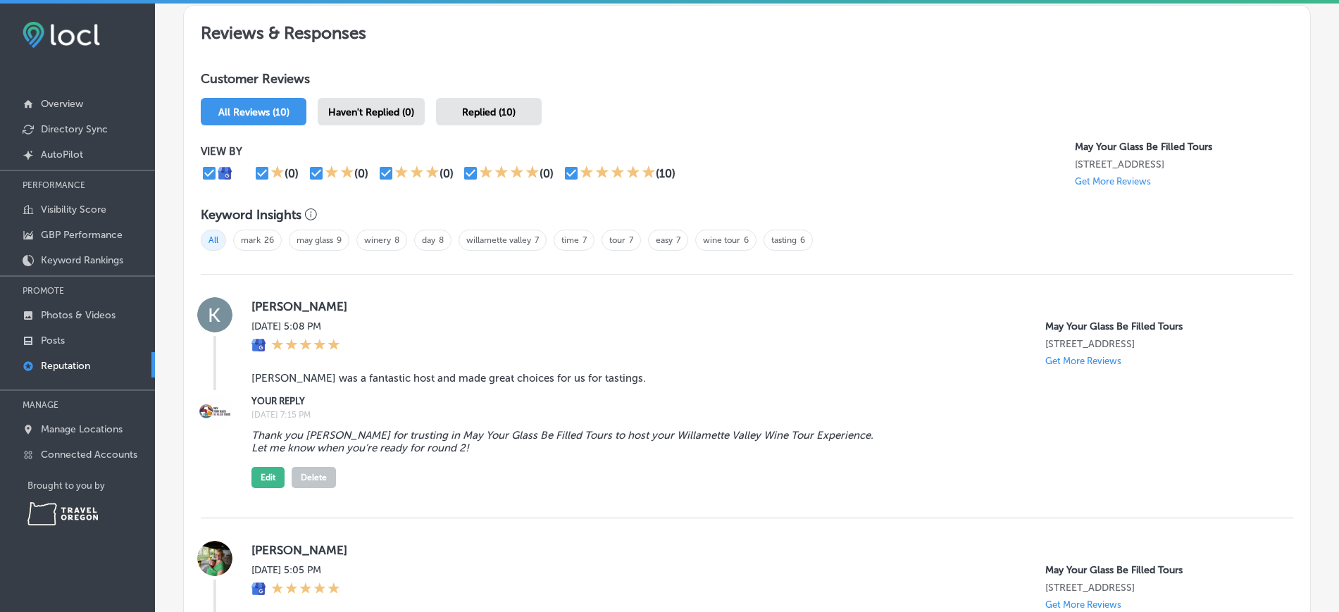
scroll to position [758, 0]
click at [1114, 182] on p "Get More Reviews" at bounding box center [1113, 180] width 76 height 11
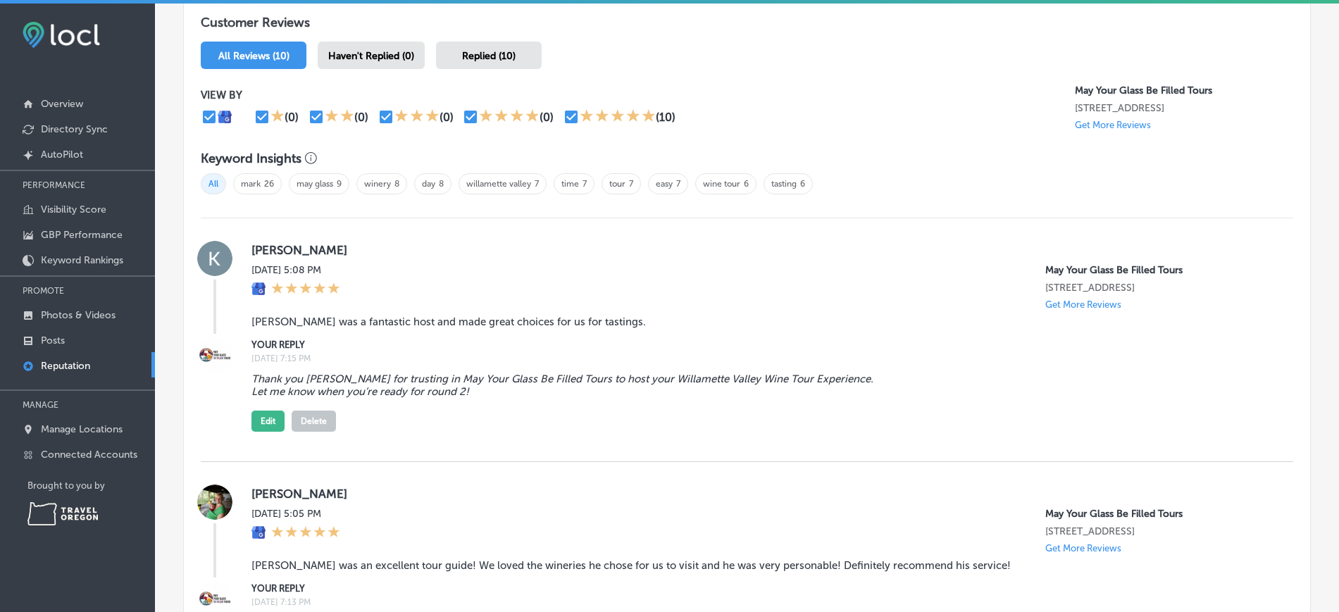
scroll to position [814, 0]
click at [115, 333] on link "Posts" at bounding box center [77, 339] width 155 height 25
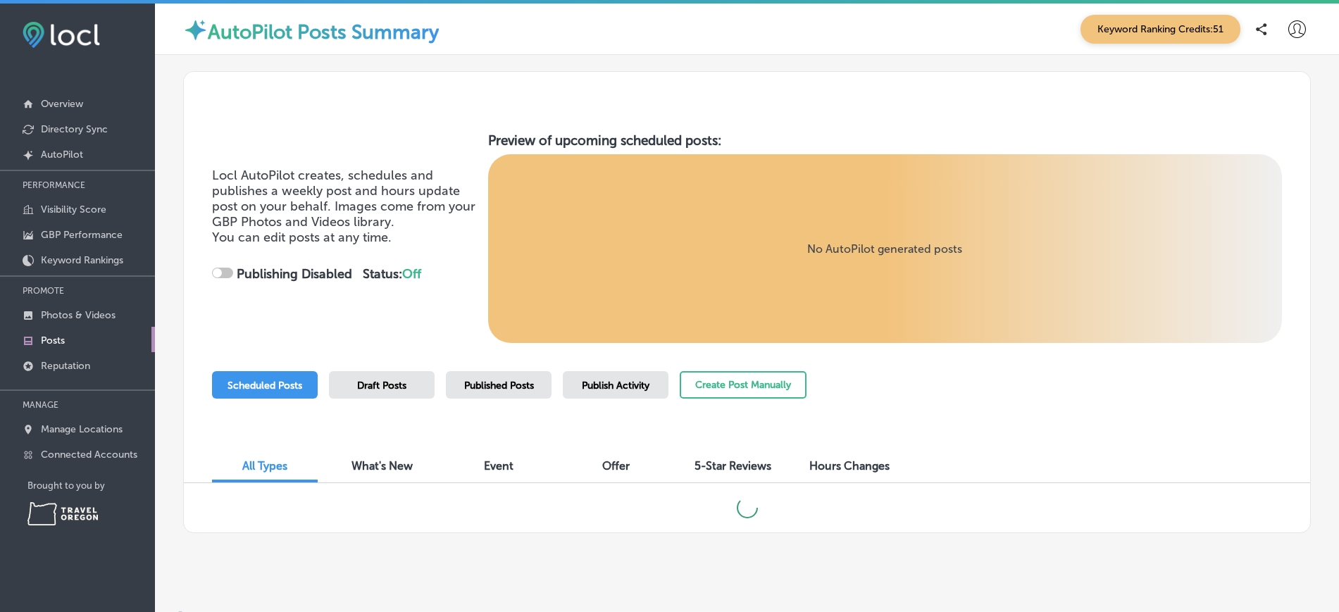
checkbox input "true"
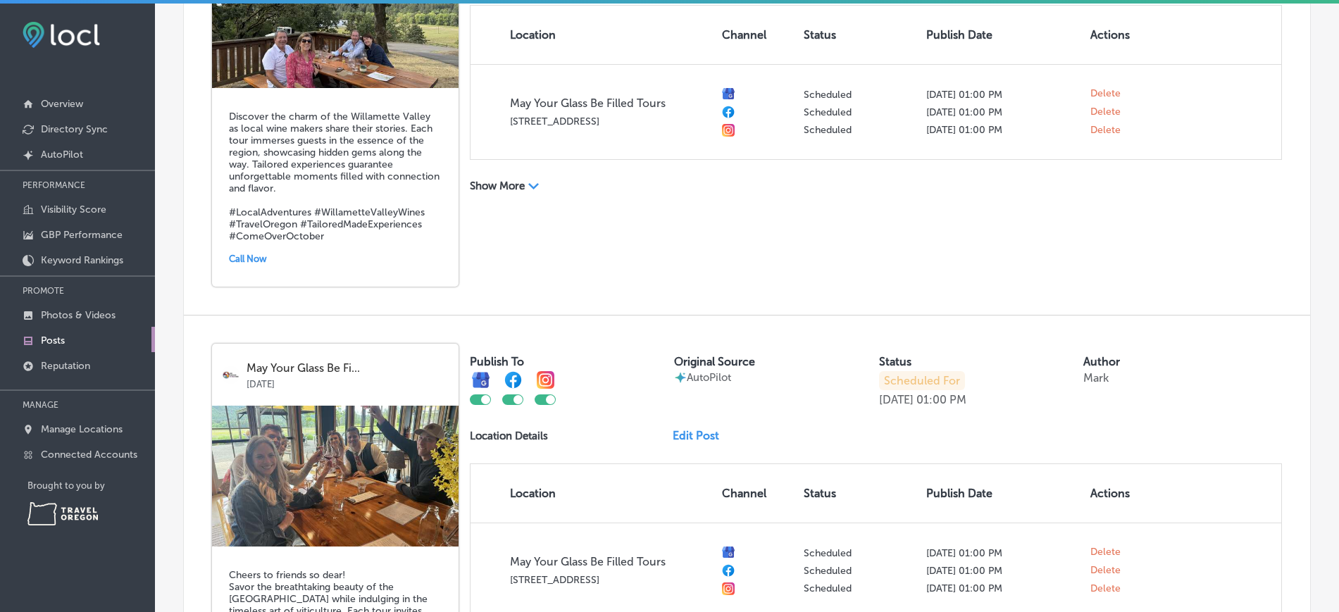
scroll to position [1590, 0]
click at [103, 432] on p "Manage Locations" at bounding box center [82, 429] width 82 height 12
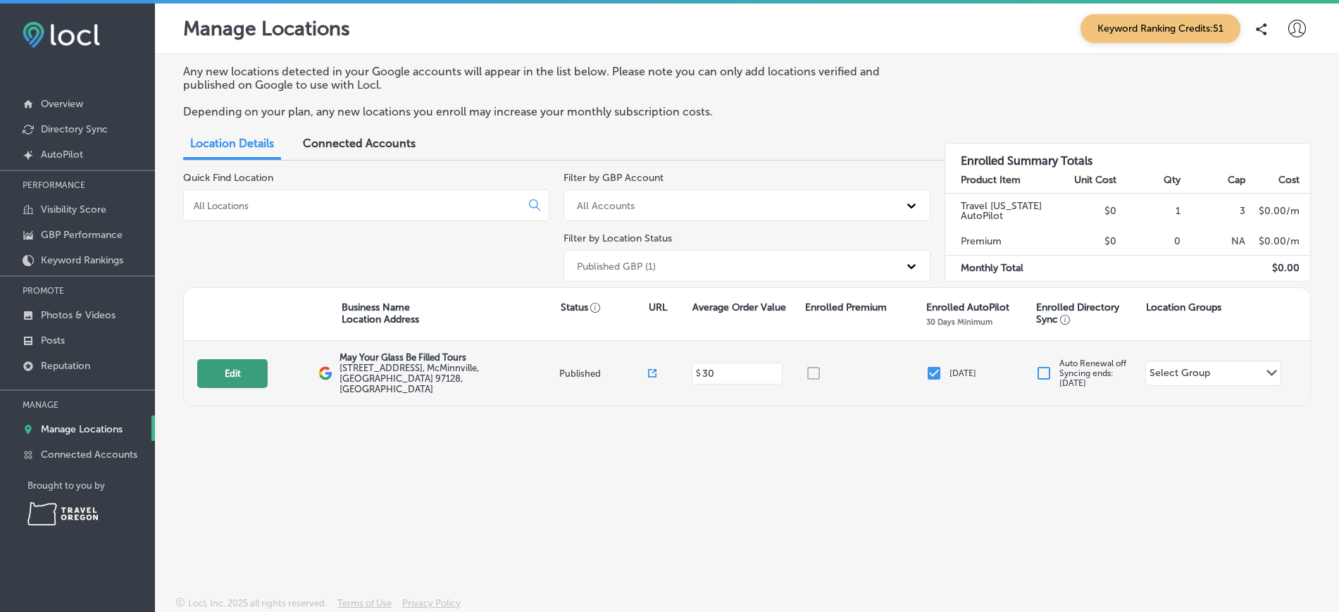
click at [246, 363] on button "Edit" at bounding box center [232, 373] width 70 height 29
select select "US"
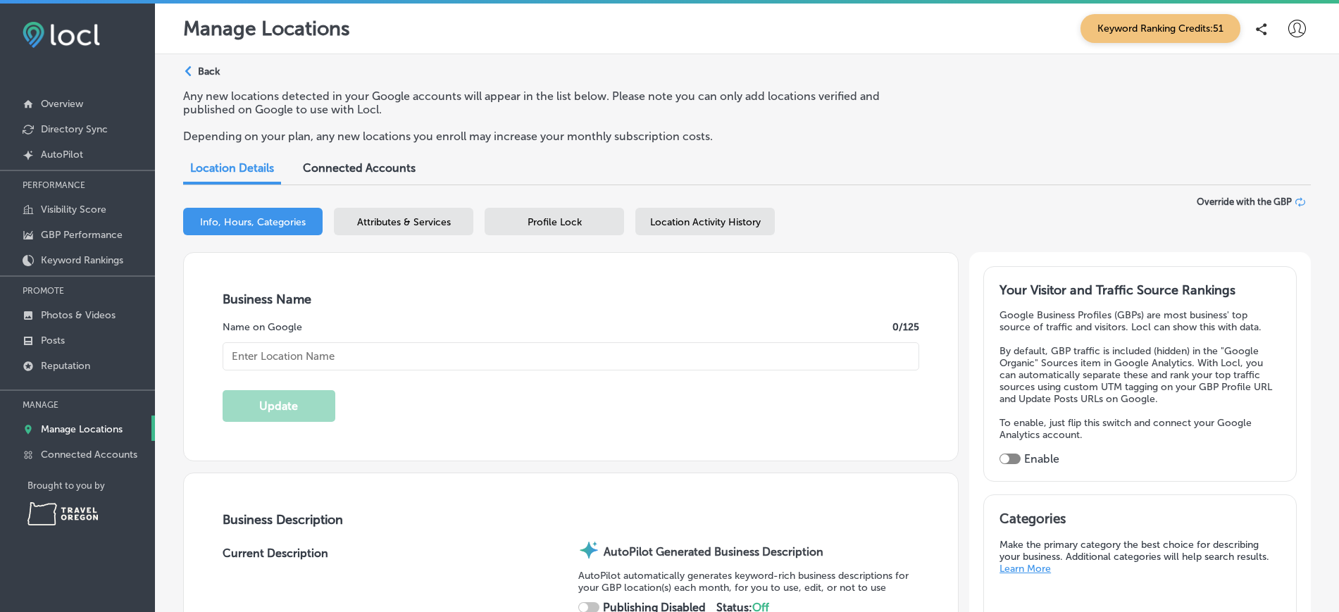
checkbox input "true"
type textarea "May Your Glass Be Filled Tours creates unforgettable tasting adventures, guidin…"
type input "May Your Glass Be Filled Tours"
type input "440 NW 8th St."
type input "McMinnville"
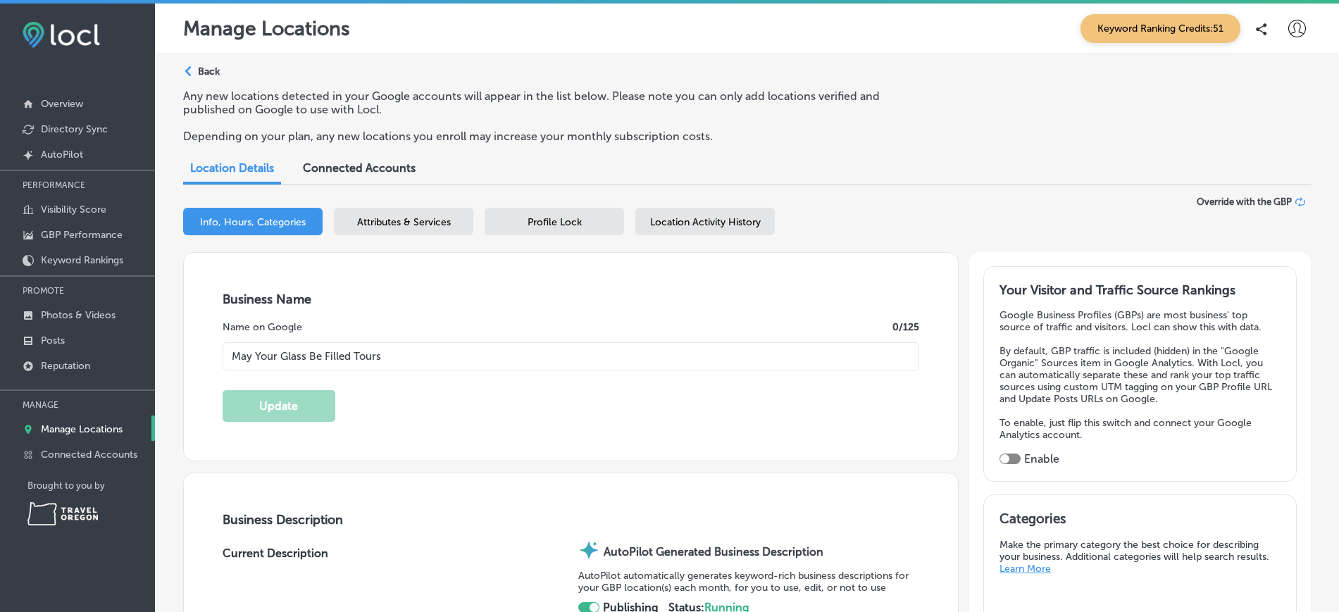
type input "97128"
type input "US"
type input "https://mayyourglassbefilled.com/"
type input "30"
type input "mayyourglassbefilledtours@gmail.com"
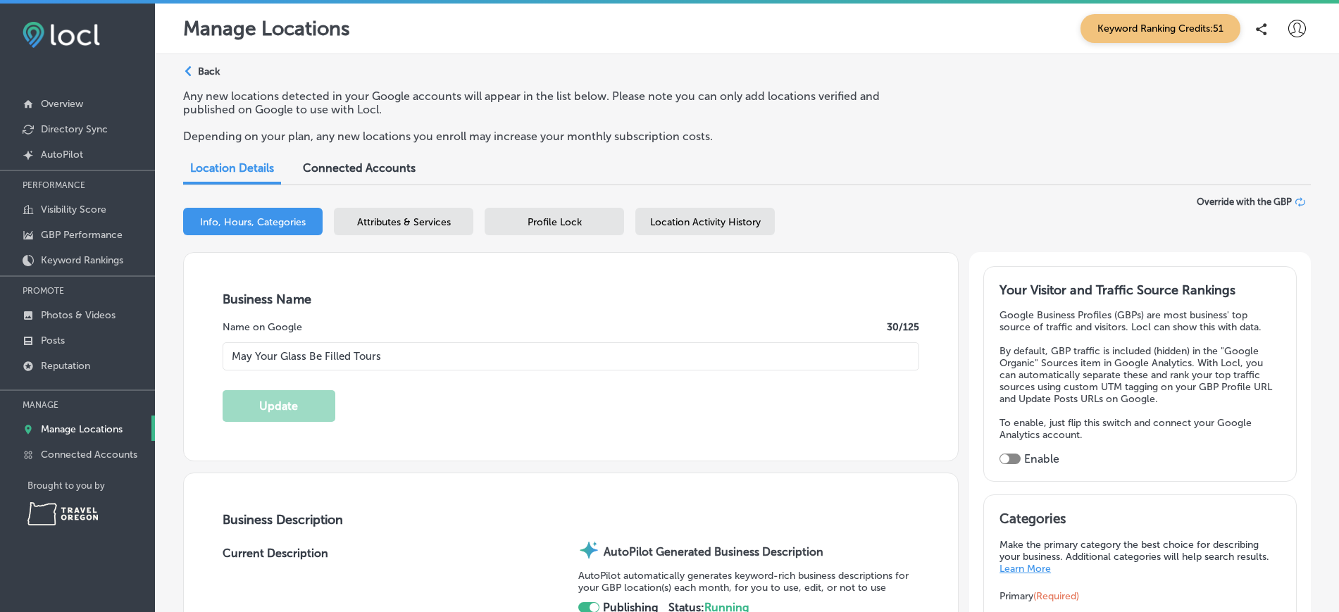
type input "https://facebook.com/mayyourglassbefilledtours"
checkbox input "true"
type textarea "May Your Glass Be Filled Tours curates immersive journeys through the world of …"
type input "+1 706 969 0366"
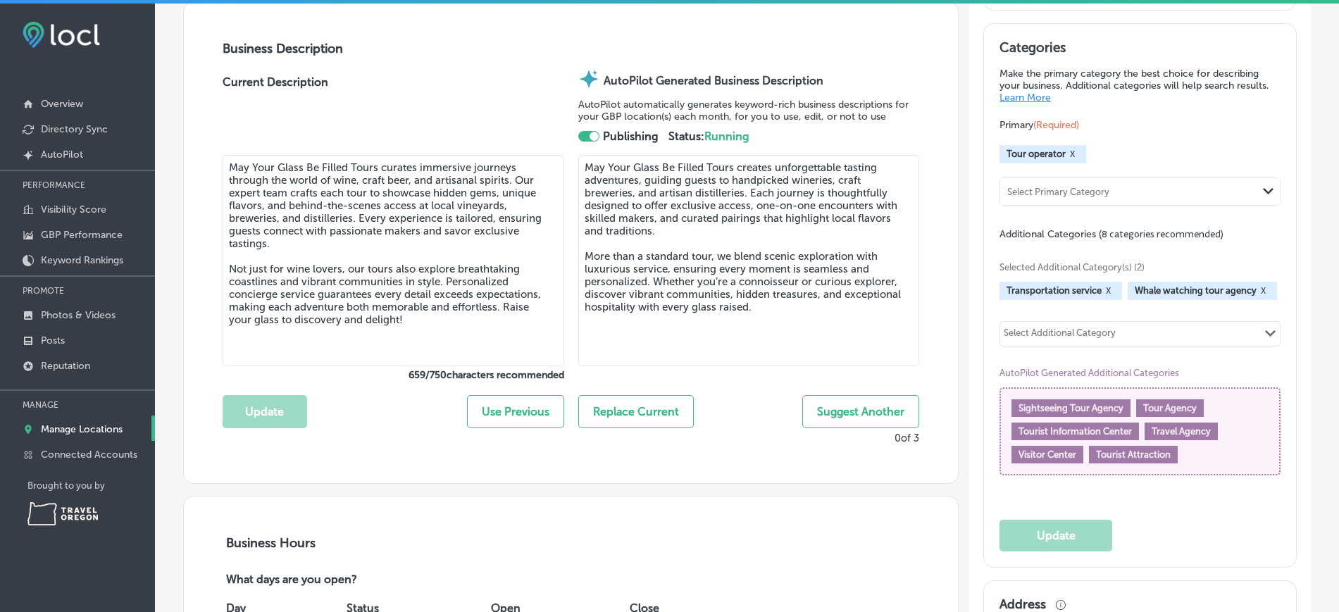
scroll to position [470, 0]
click at [1020, 328] on div "Select Additional Category" at bounding box center [1060, 336] width 112 height 16
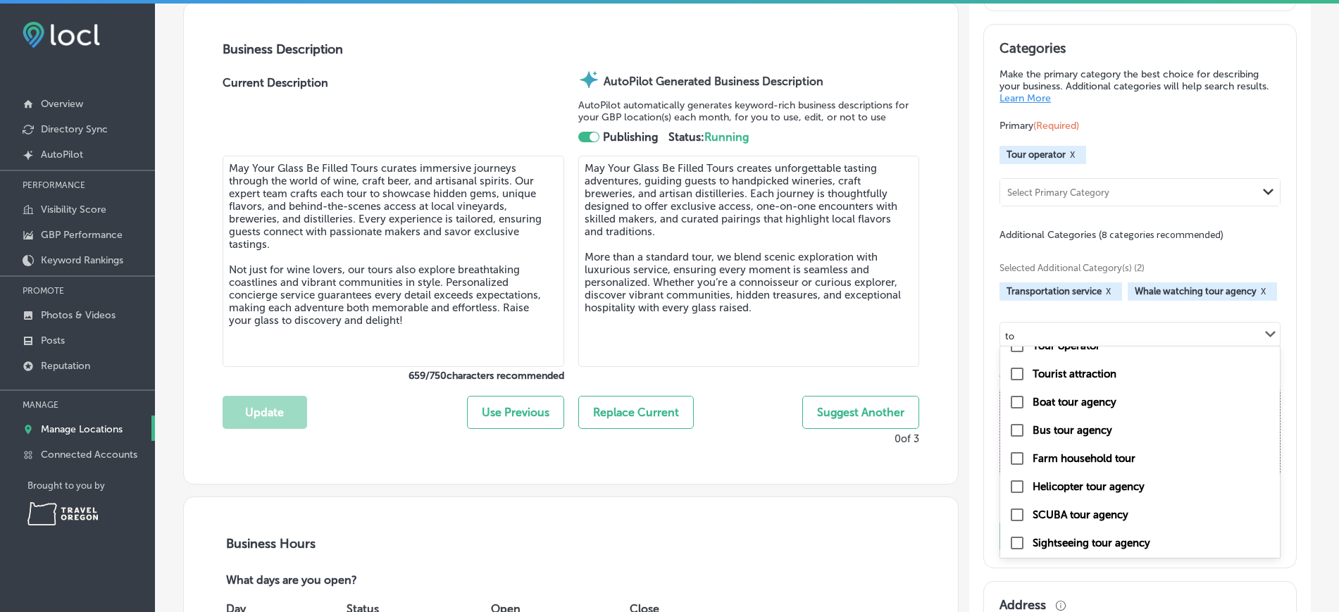
scroll to position [0, 0]
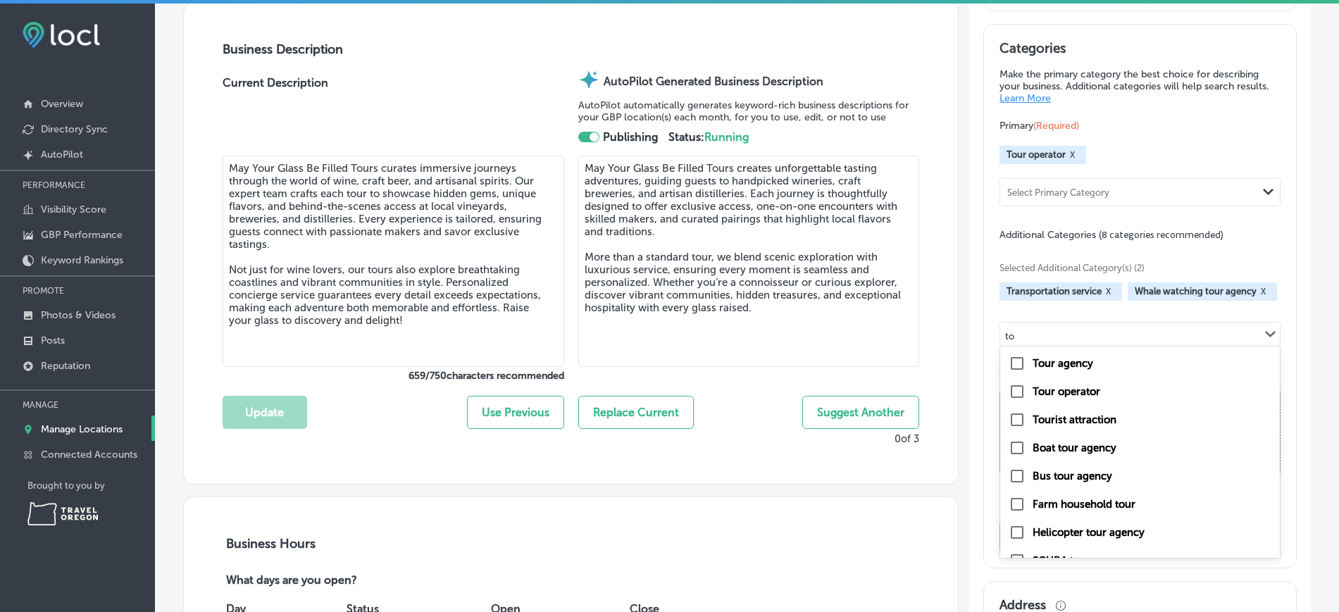
type input "t"
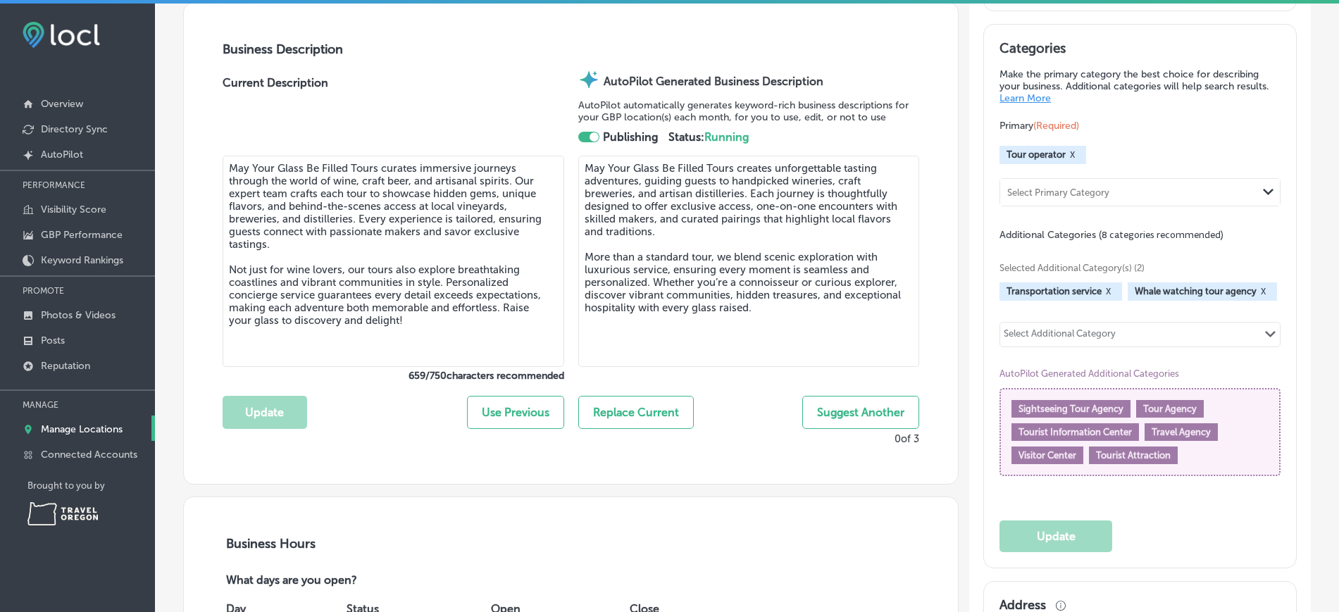
click at [949, 362] on div "Business Description Current Description May Your Glass Be Filled Tours curates…" at bounding box center [570, 243] width 775 height 482
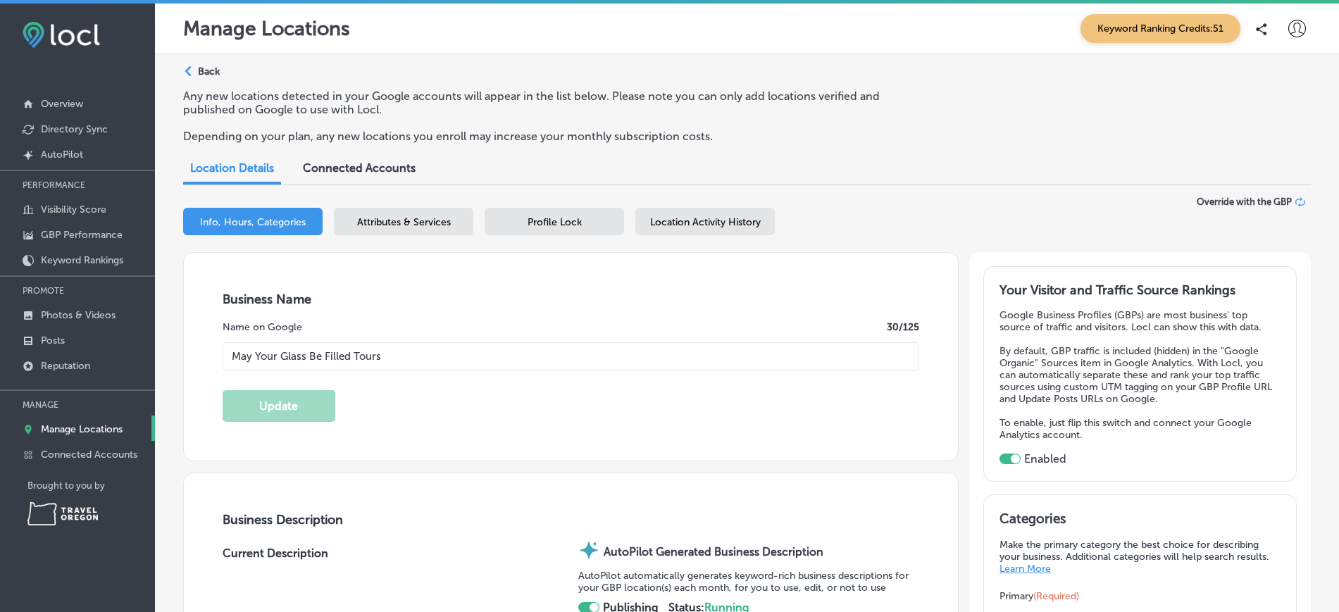
click at [432, 224] on span "Attributes & Services" at bounding box center [404, 222] width 94 height 12
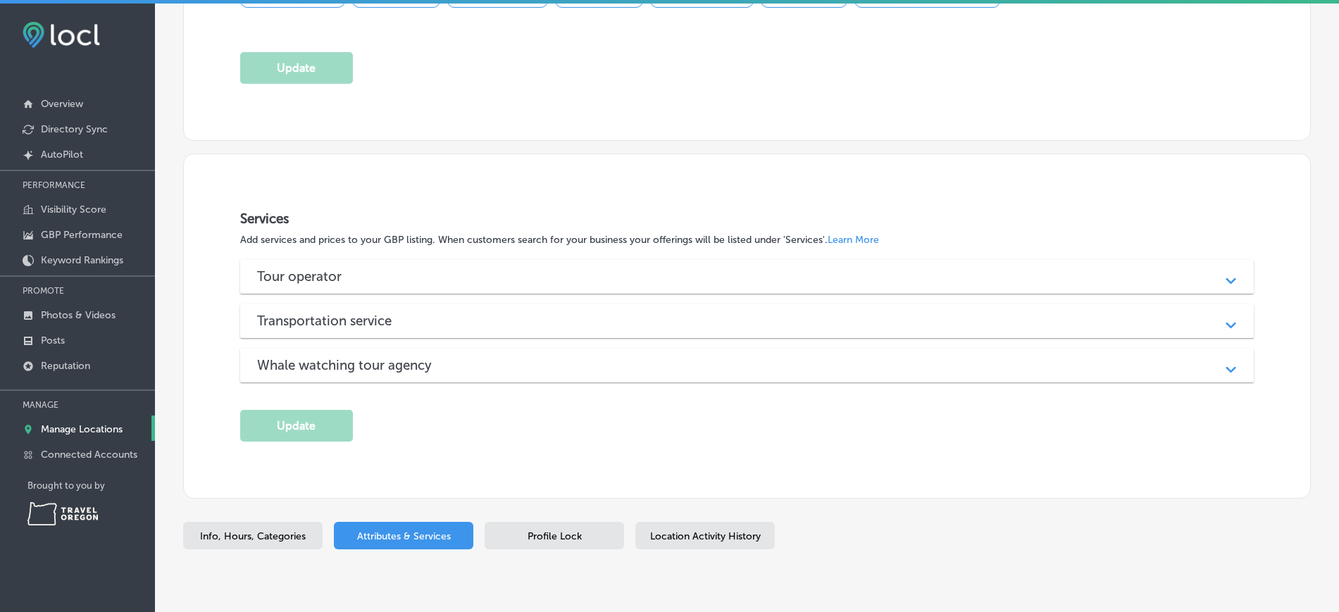
scroll to position [1141, 0]
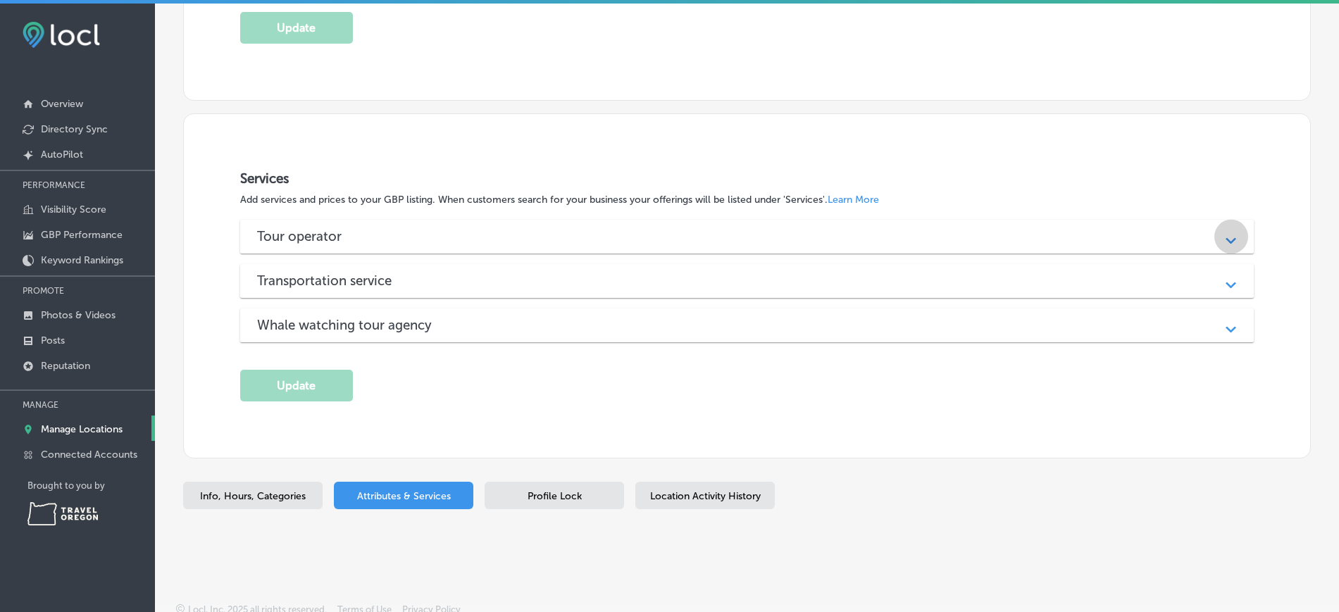
click at [1225, 237] on icon "Path Created with Sketch." at bounding box center [1230, 240] width 11 height 6
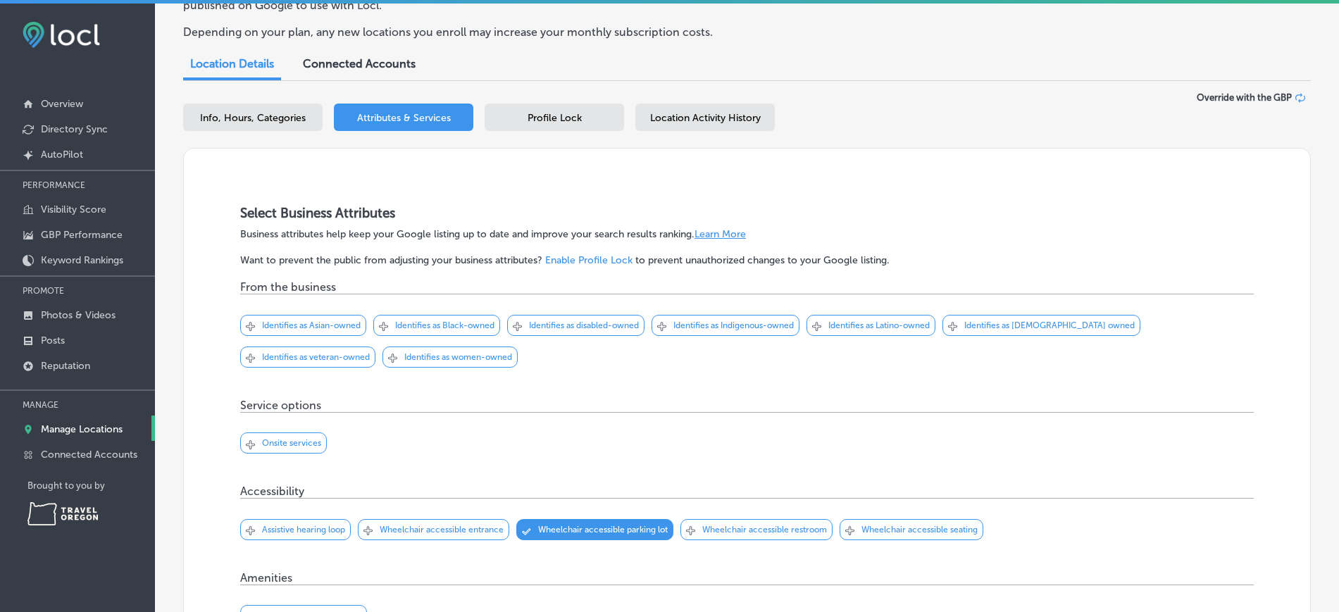
scroll to position [106, 0]
click at [529, 125] on div "Profile Lock" at bounding box center [554, 115] width 139 height 27
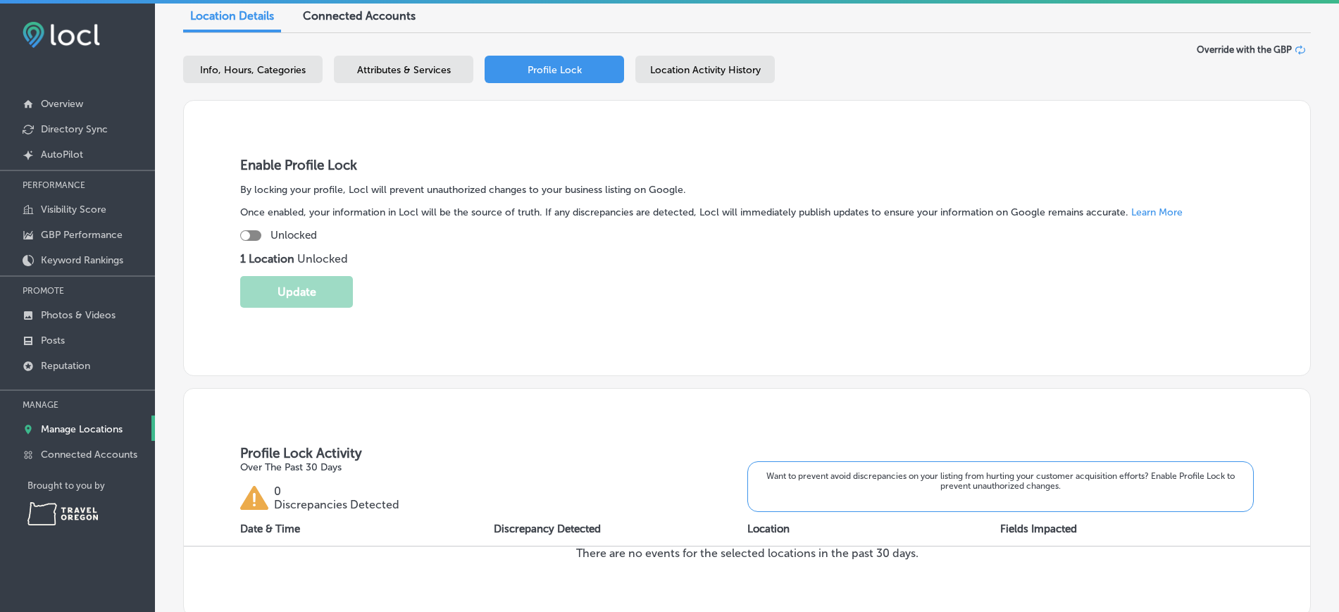
scroll to position [315, 0]
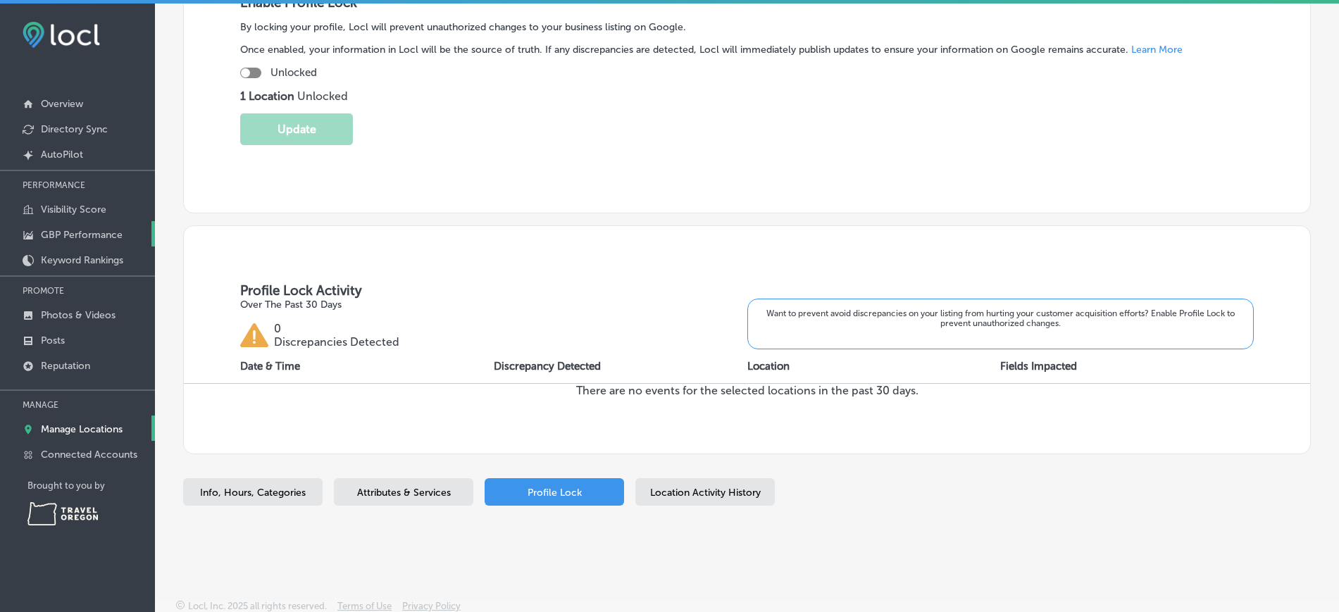
click at [106, 238] on p "GBP Performance" at bounding box center [82, 235] width 82 height 12
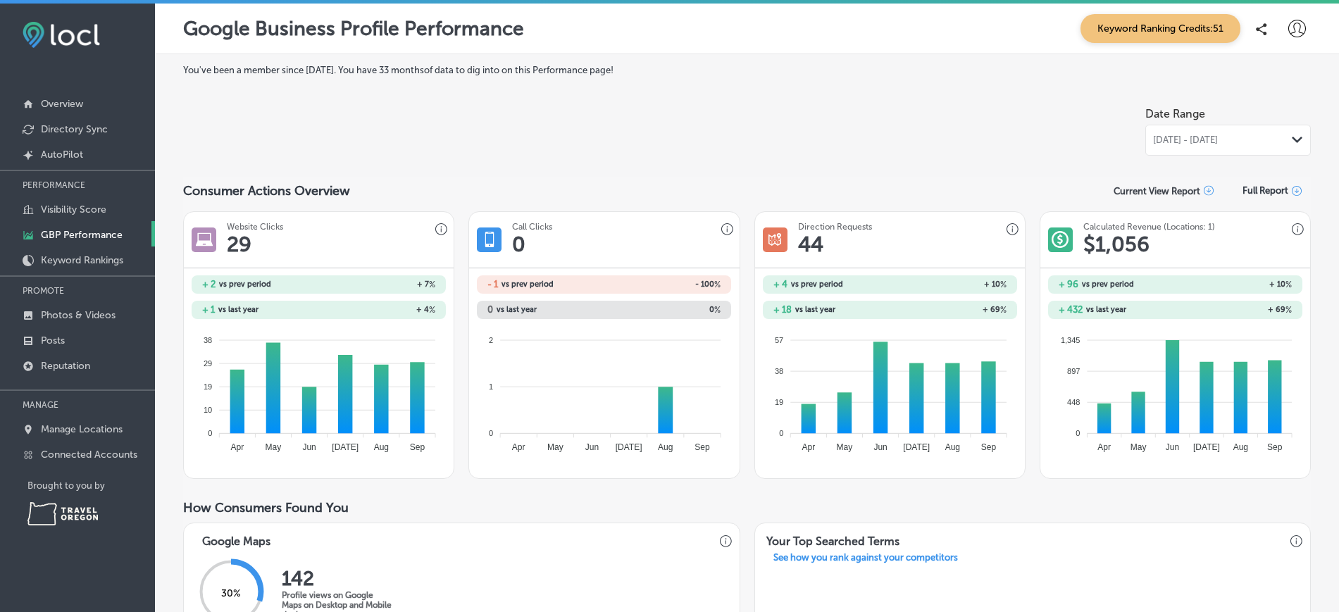
click at [1292, 141] on icon "Path Created with Sketch." at bounding box center [1297, 140] width 11 height 6
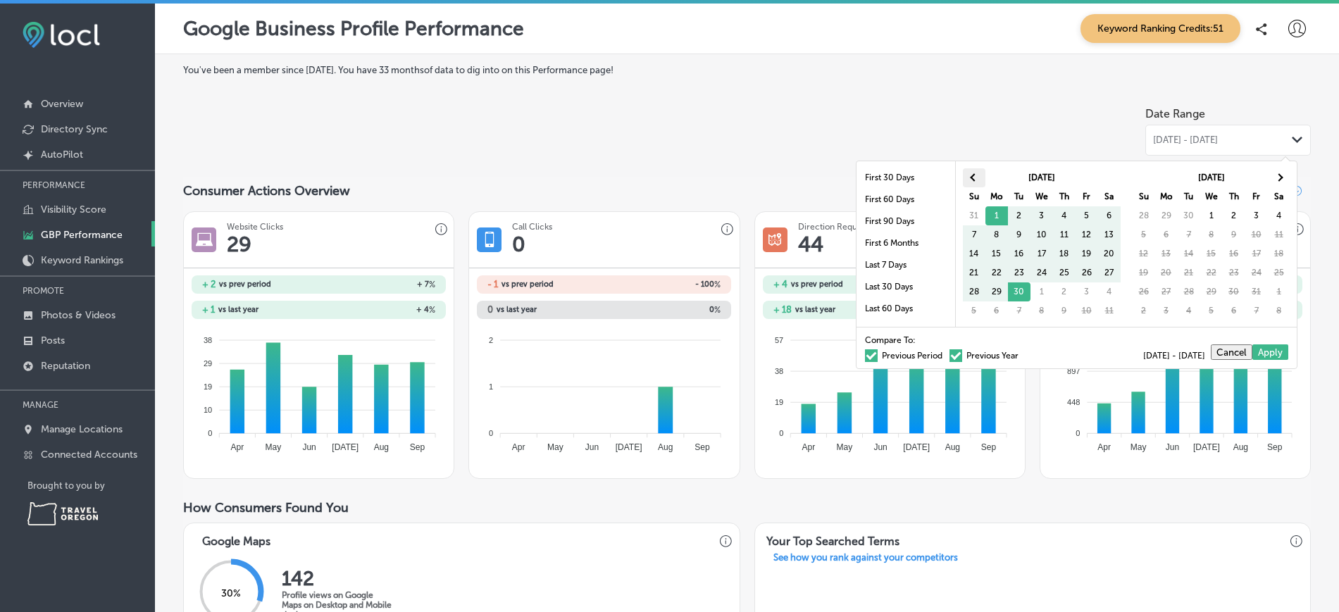
click at [971, 177] on span at bounding box center [974, 177] width 8 height 8
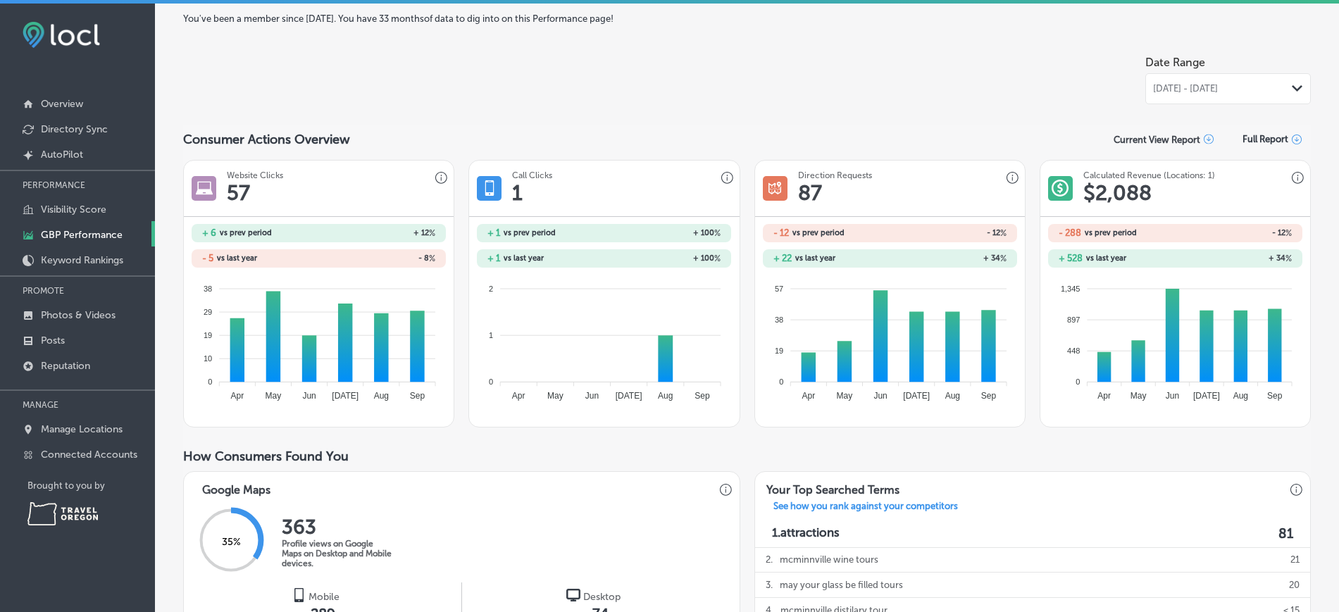
scroll to position [52, 0]
click at [1292, 89] on icon "Path Created with Sketch." at bounding box center [1297, 88] width 11 height 6
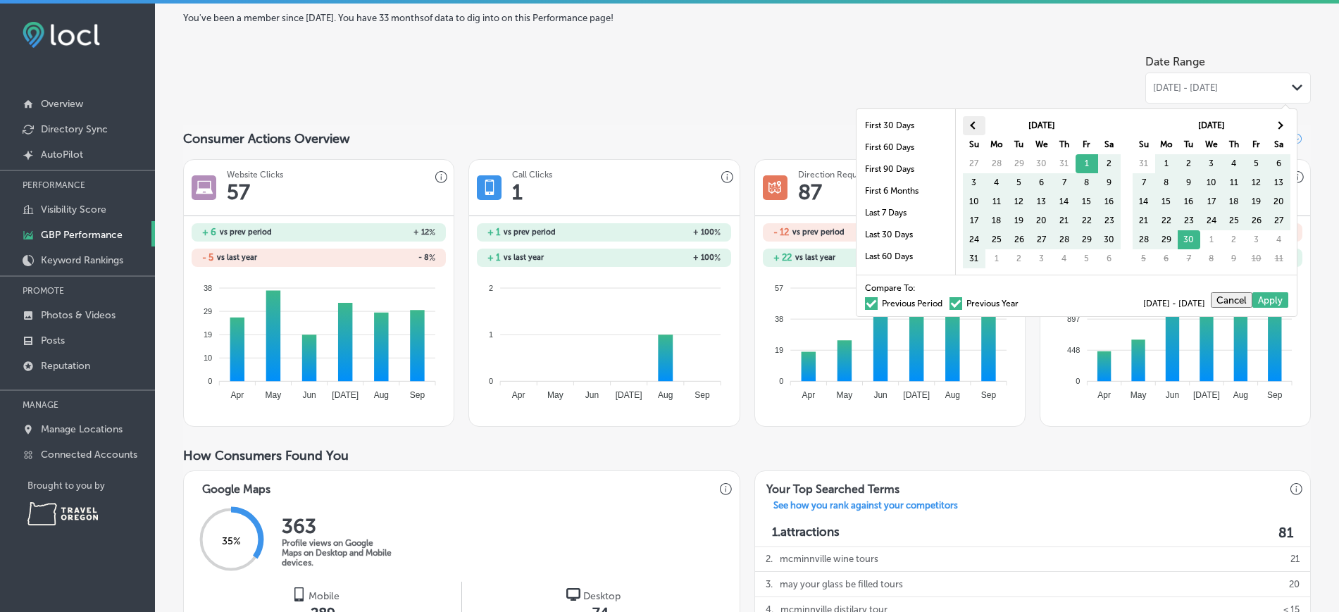
click at [973, 127] on span at bounding box center [974, 125] width 8 height 8
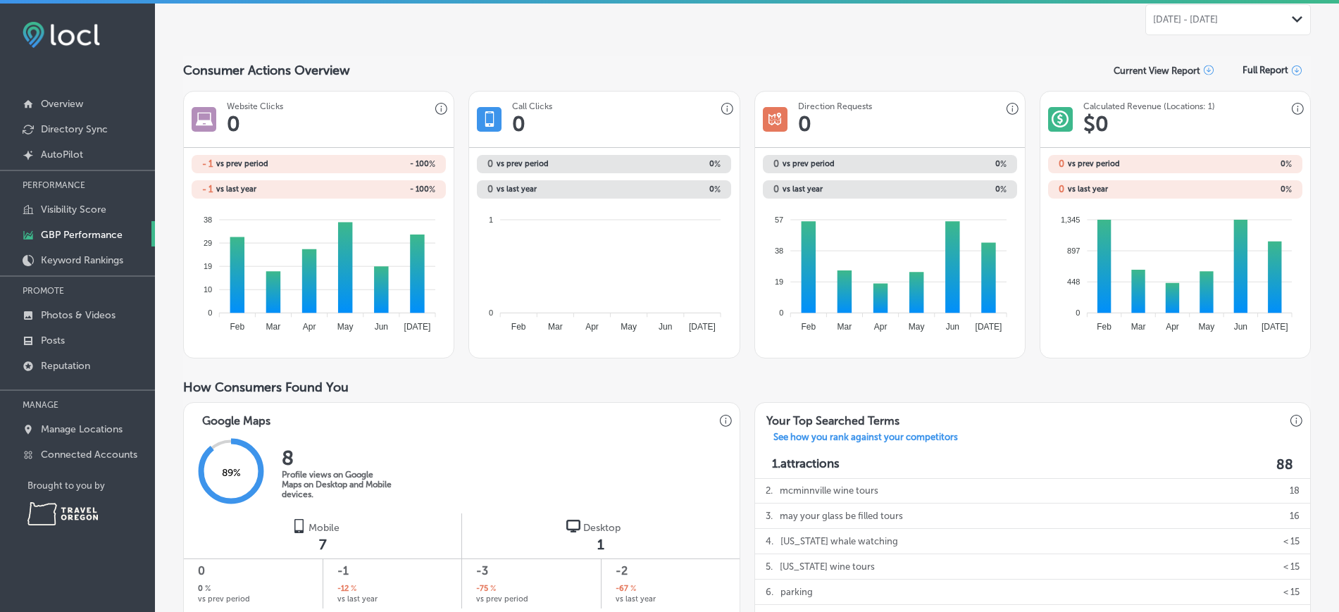
scroll to position [127, 0]
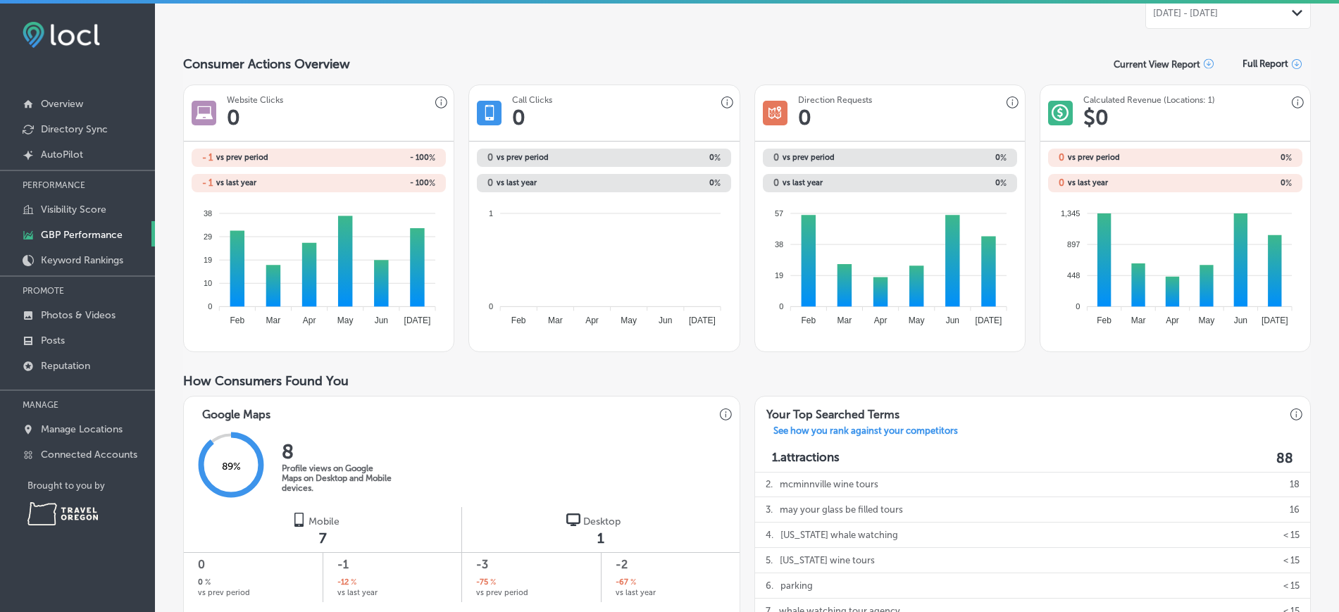
click at [1277, 16] on div "Jul 01, 2025 - Jul 01, 2025 Path Created with Sketch." at bounding box center [1228, 13] width 150 height 11
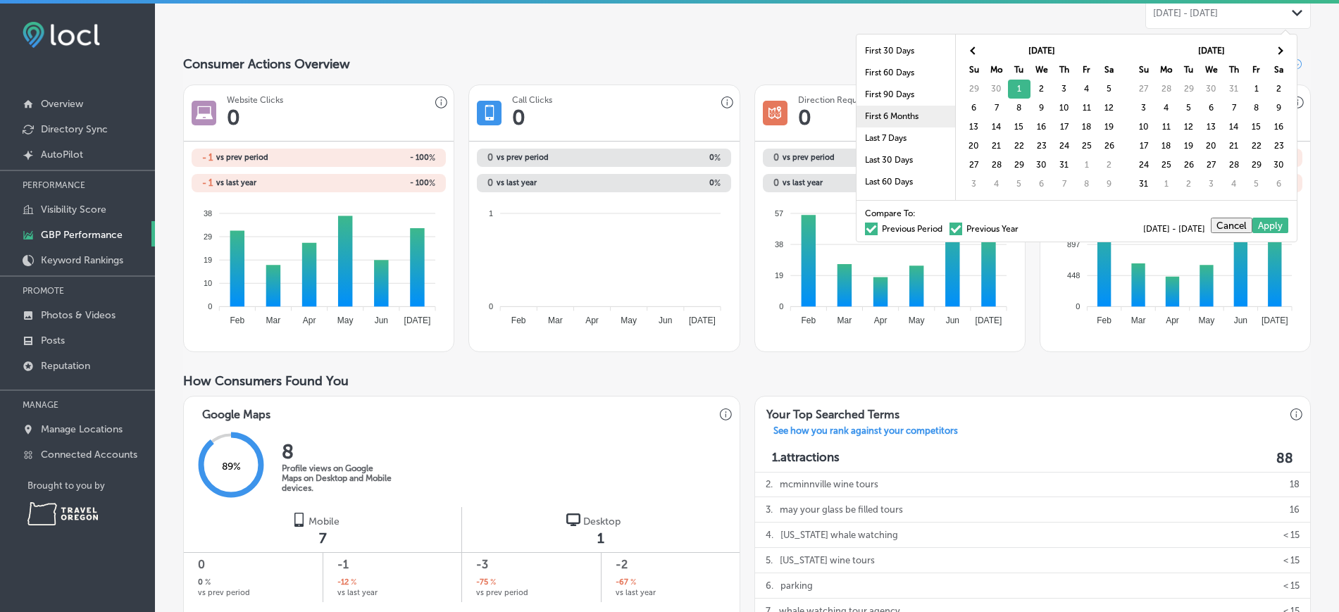
click at [900, 112] on li "First 6 Months" at bounding box center [905, 117] width 99 height 22
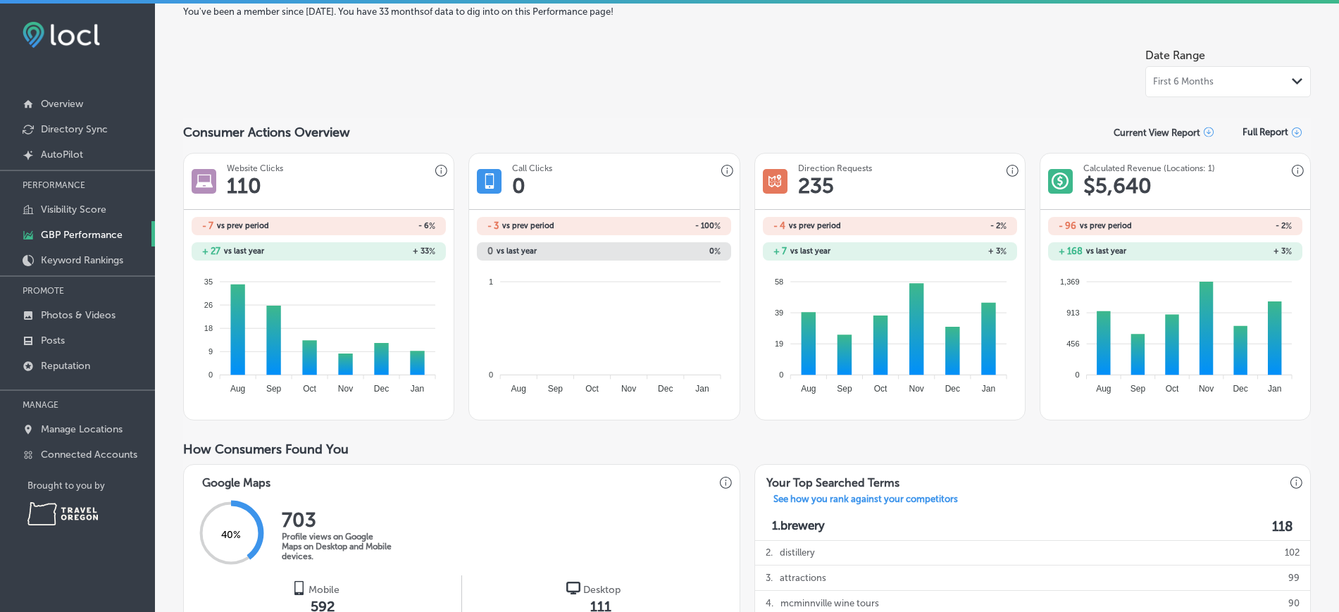
scroll to position [59, 0]
click at [1208, 85] on div "First 6 Months Path Created with Sketch." at bounding box center [1228, 80] width 150 height 11
click at [1042, 54] on div at bounding box center [891, 69] width 507 height 56
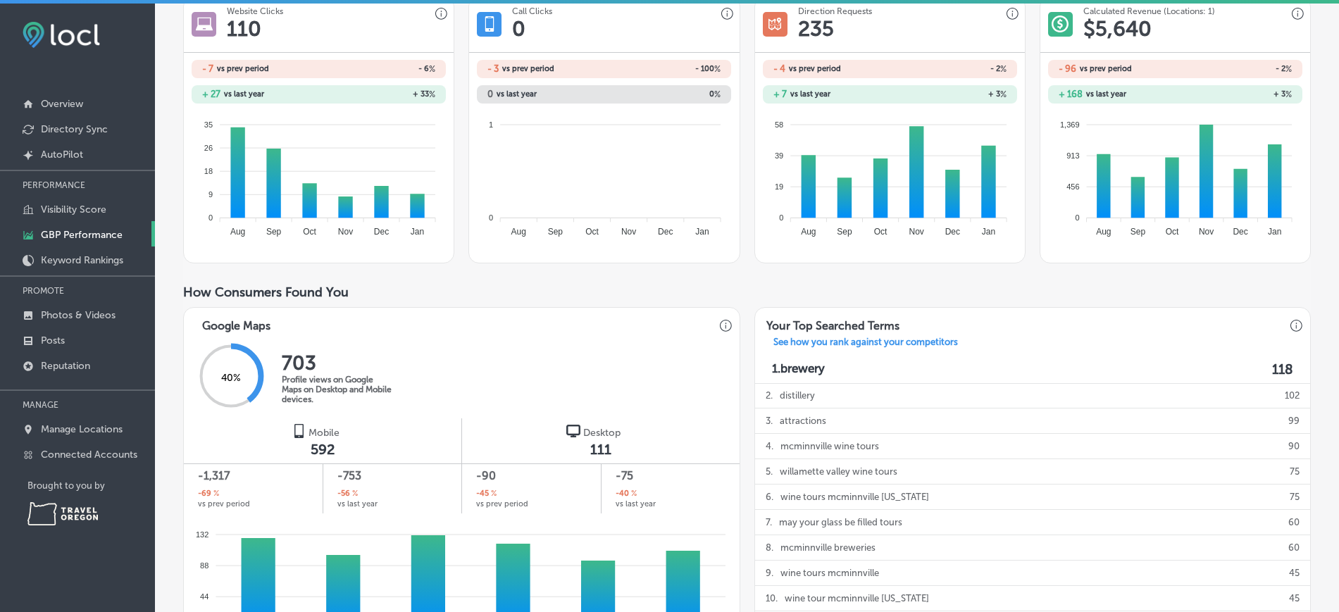
scroll to position [38, 0]
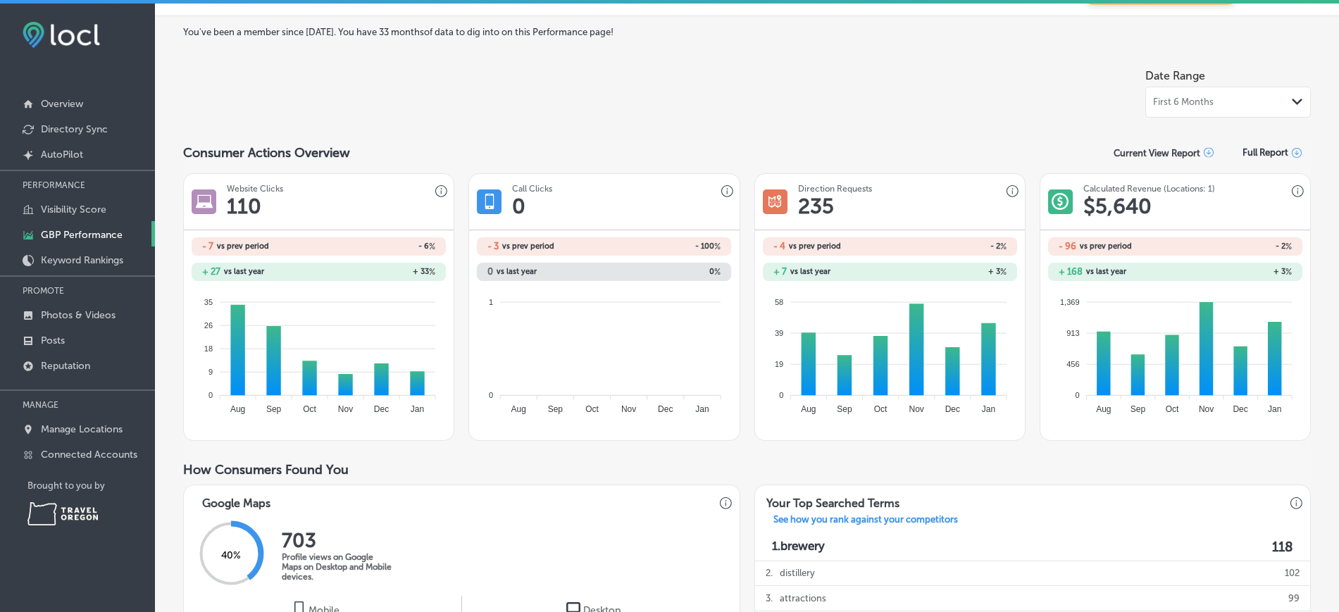
click at [1292, 99] on icon "Path Created with Sketch." at bounding box center [1297, 102] width 11 height 6
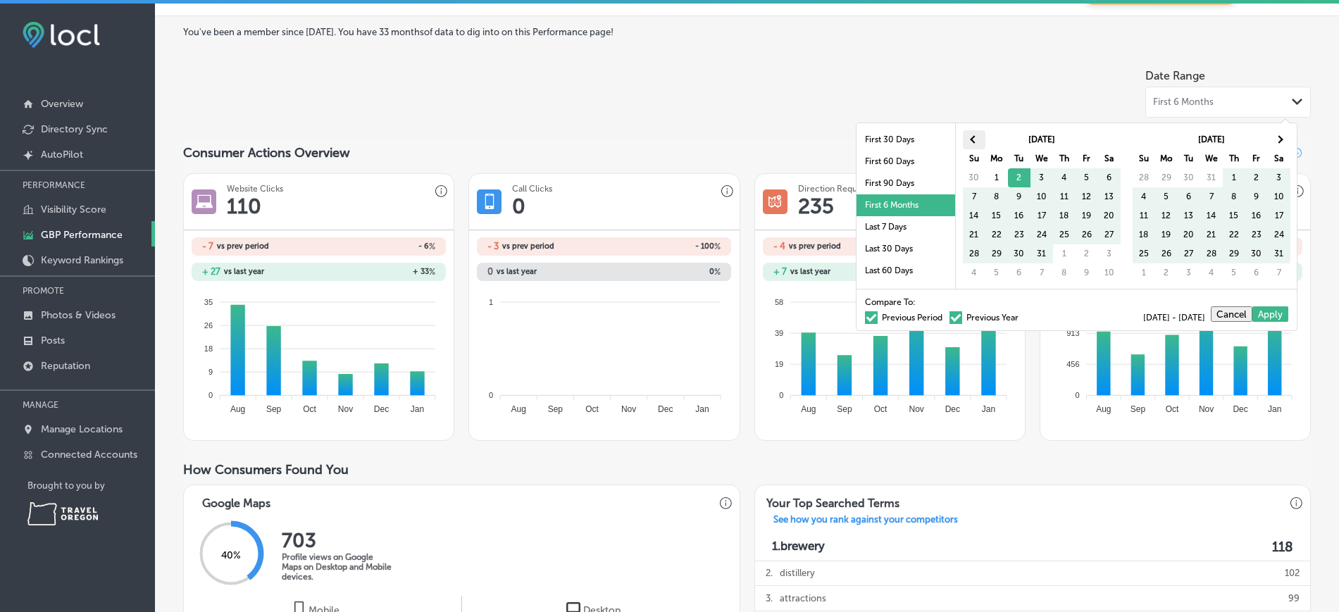
click at [978, 135] on th at bounding box center [974, 139] width 23 height 19
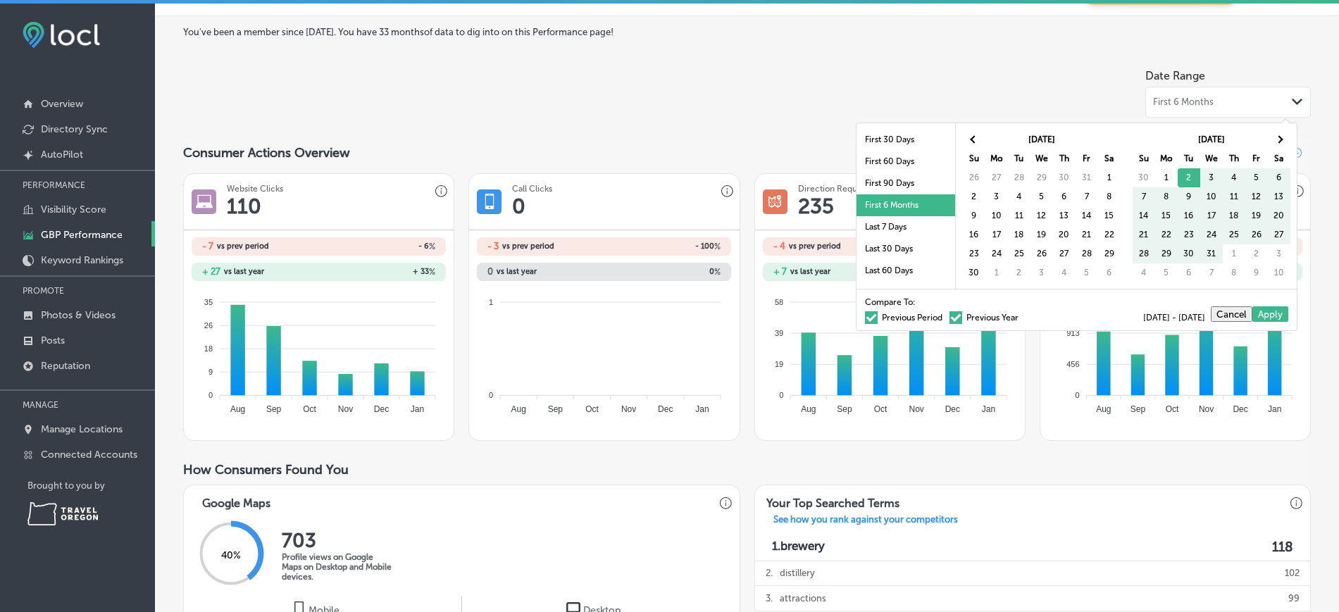
click at [978, 135] on th at bounding box center [974, 139] width 23 height 19
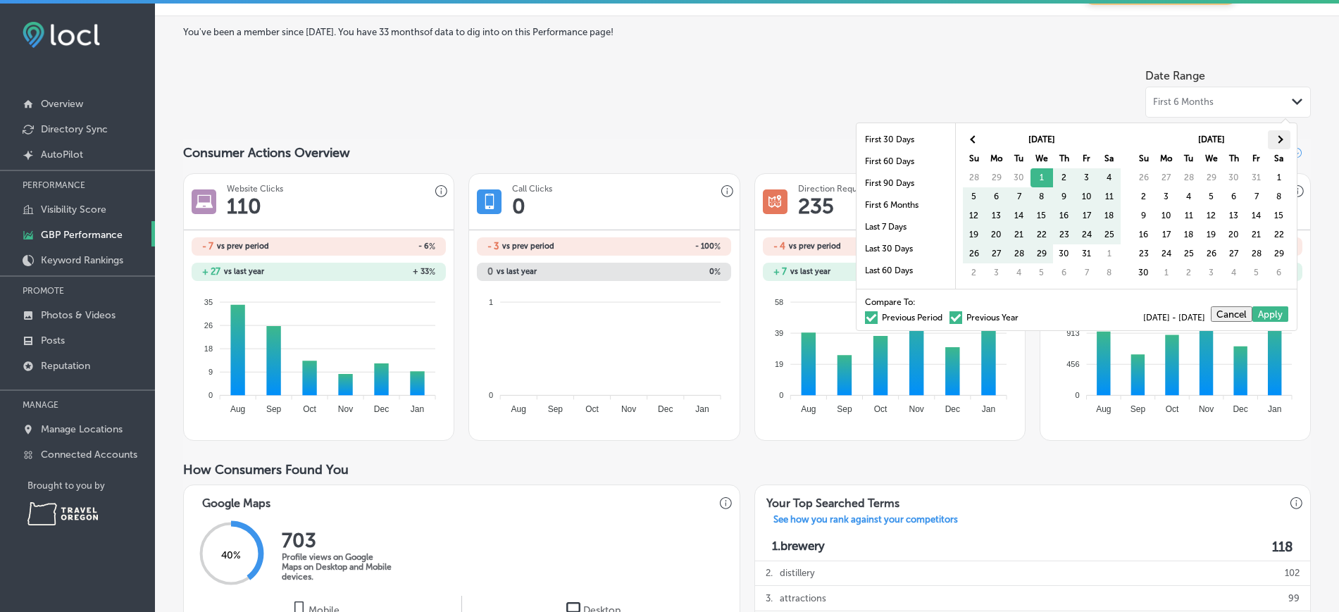
click at [1277, 142] on th at bounding box center [1279, 139] width 23 height 19
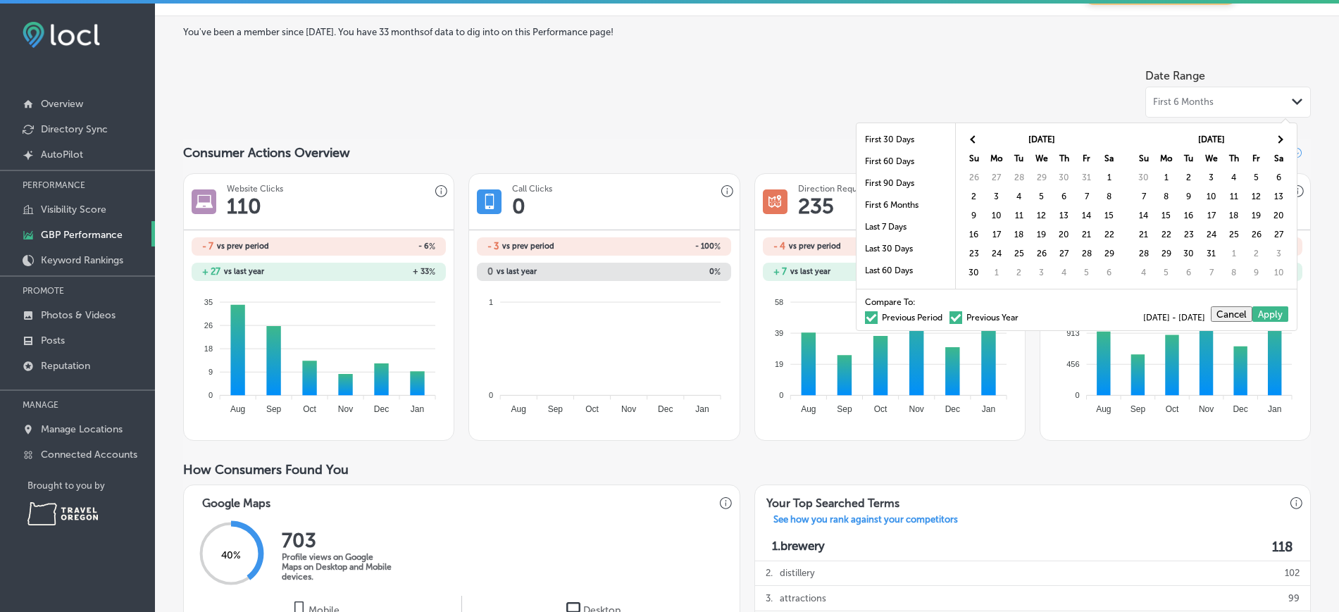
click at [1277, 142] on th at bounding box center [1279, 139] width 23 height 19
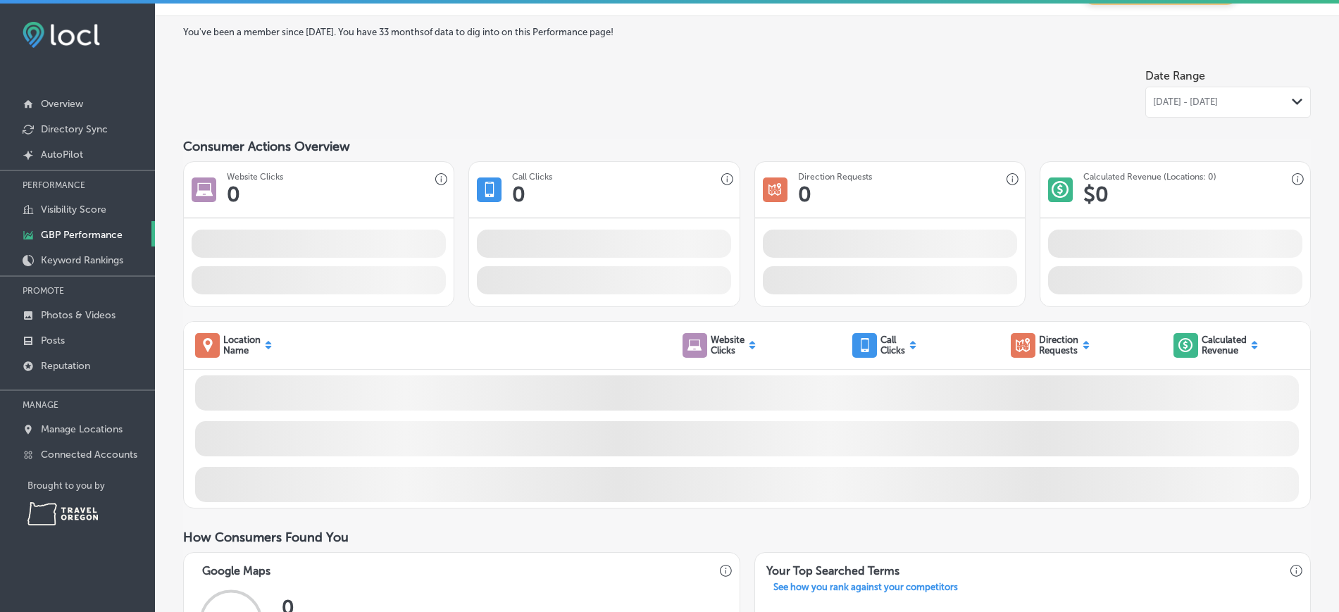
click at [1146, 275] on span at bounding box center [1175, 280] width 254 height 28
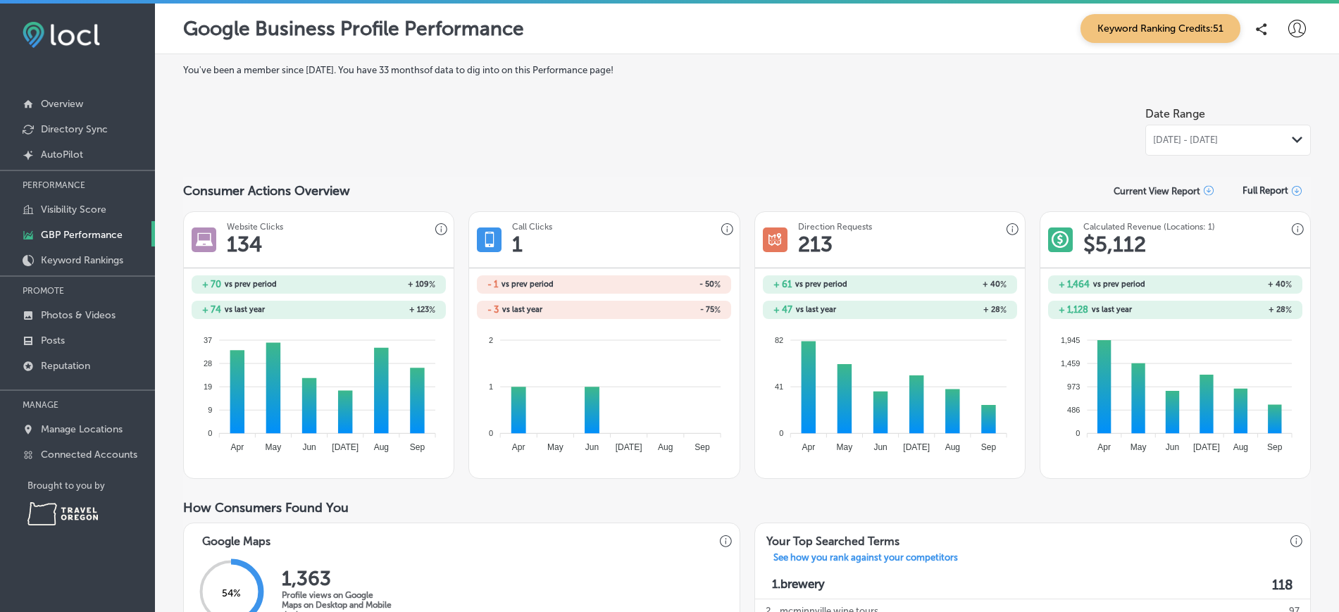
scroll to position [1, 0]
click at [85, 215] on p "Visibility Score" at bounding box center [73, 210] width 65 height 12
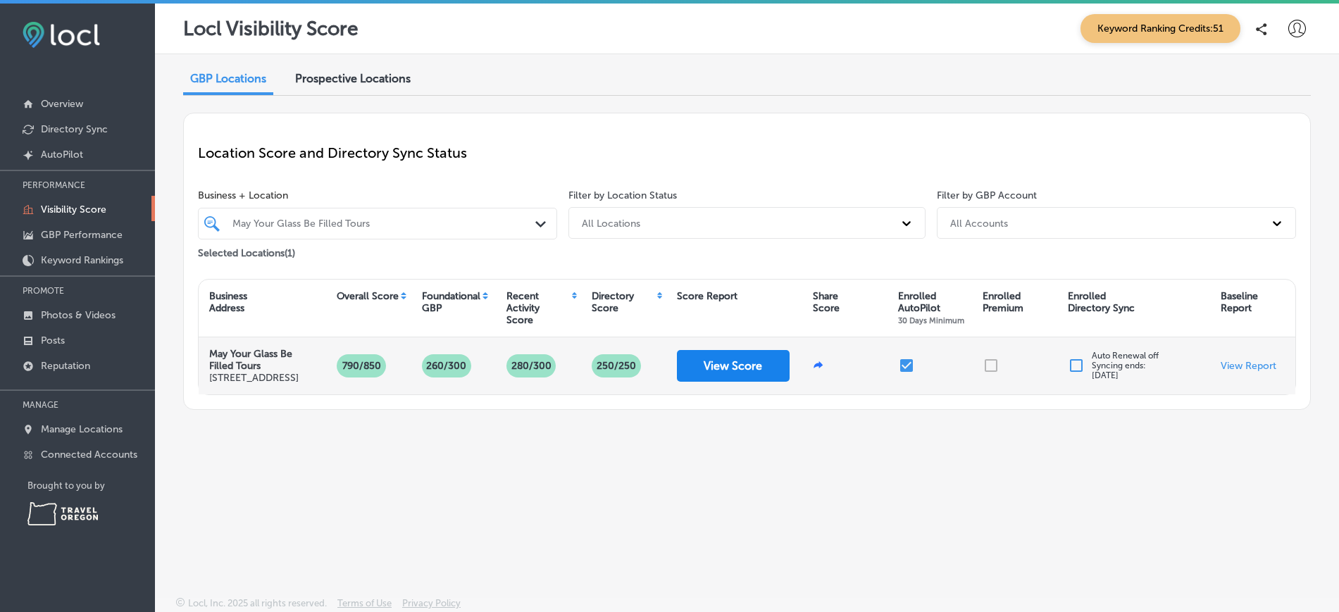
click at [739, 372] on button "View Score" at bounding box center [733, 366] width 113 height 32
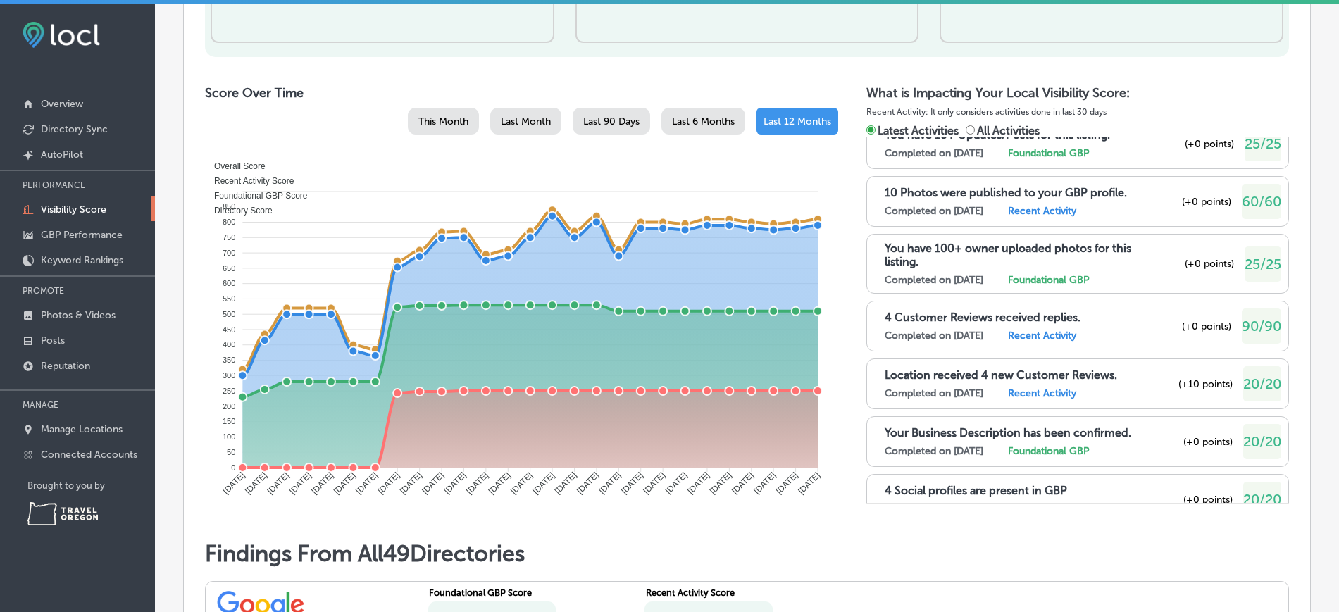
scroll to position [82, 0]
click at [965, 131] on input "All Activities" at bounding box center [969, 129] width 9 height 9
radio input "true"
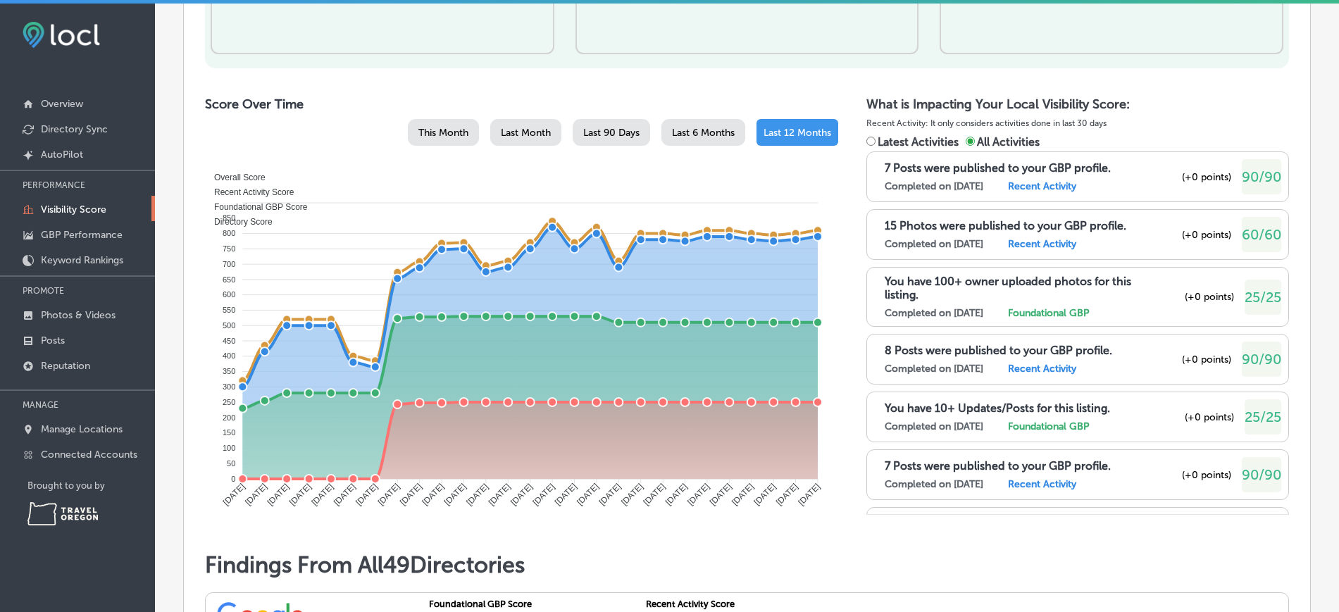
scroll to position [670, 0]
